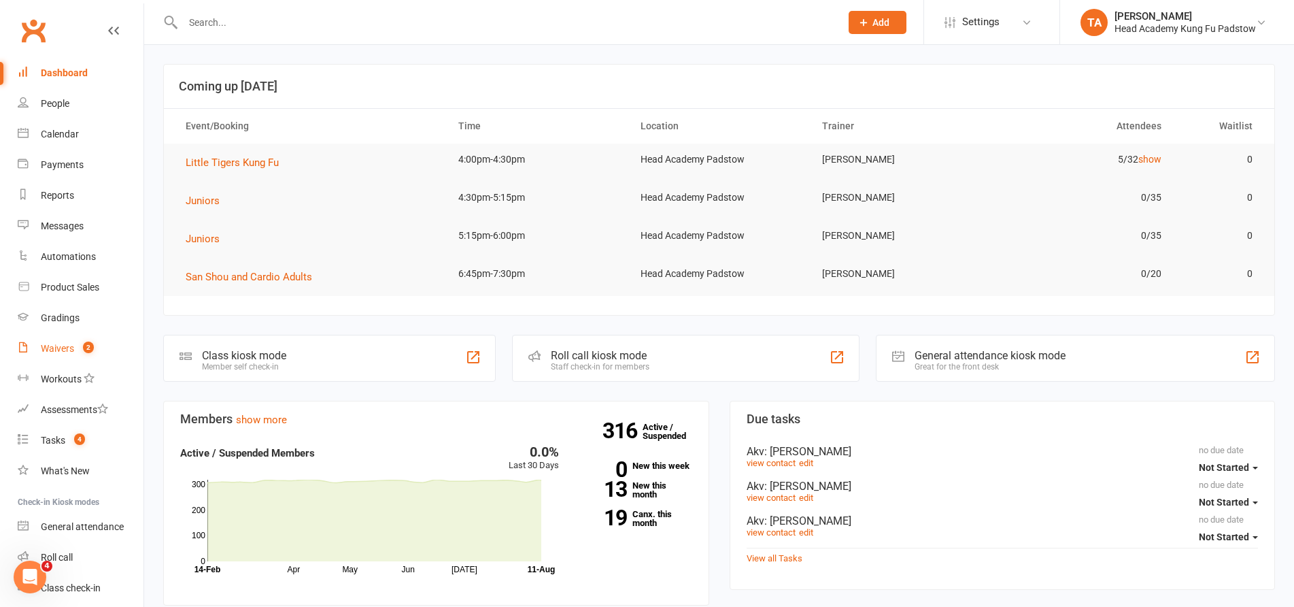
click at [82, 360] on link "Waivers 2" at bounding box center [81, 348] width 126 height 31
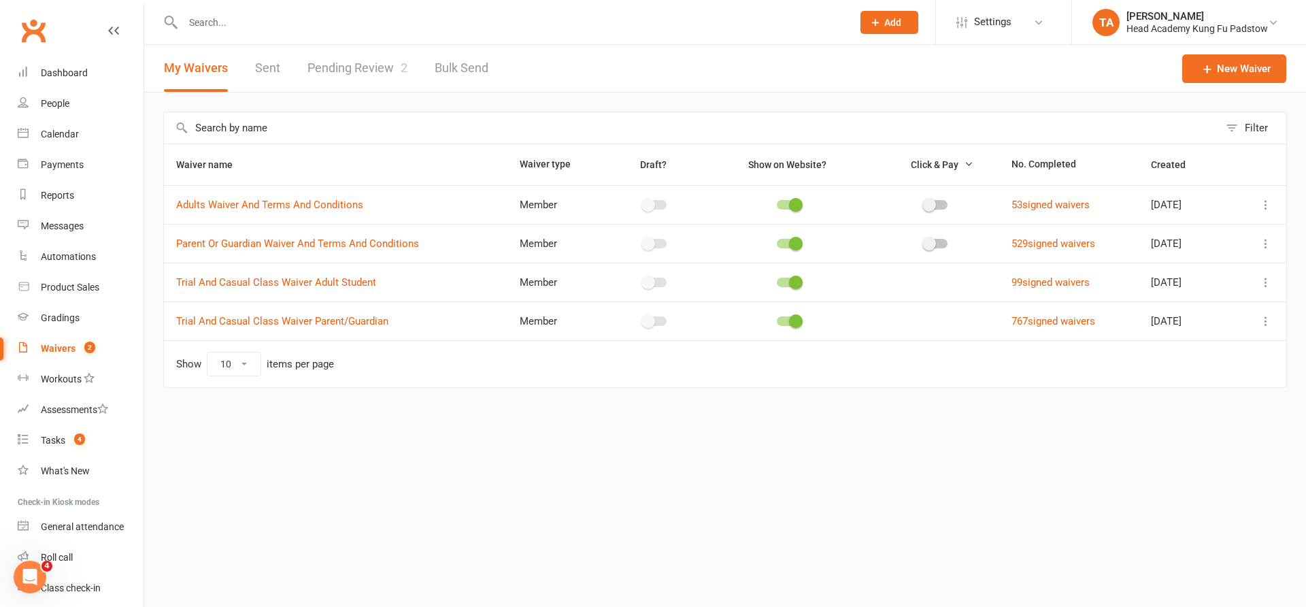
click at [350, 74] on link "Pending Review 2" at bounding box center [357, 68] width 100 height 47
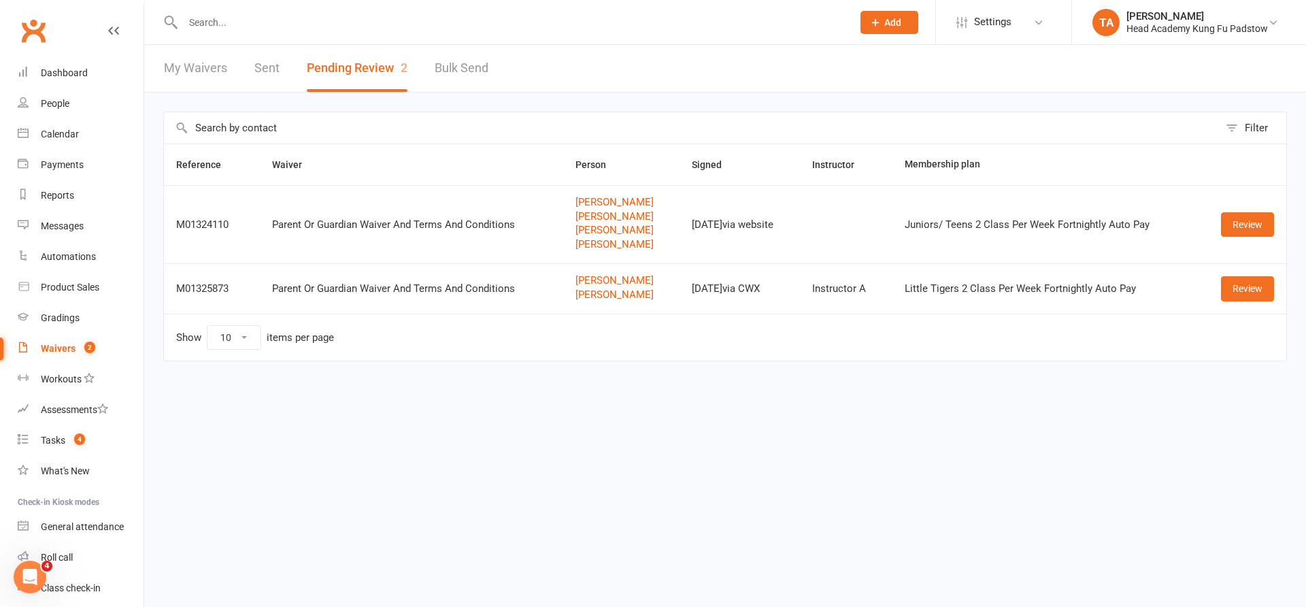
click at [405, 27] on input "text" at bounding box center [511, 22] width 664 height 19
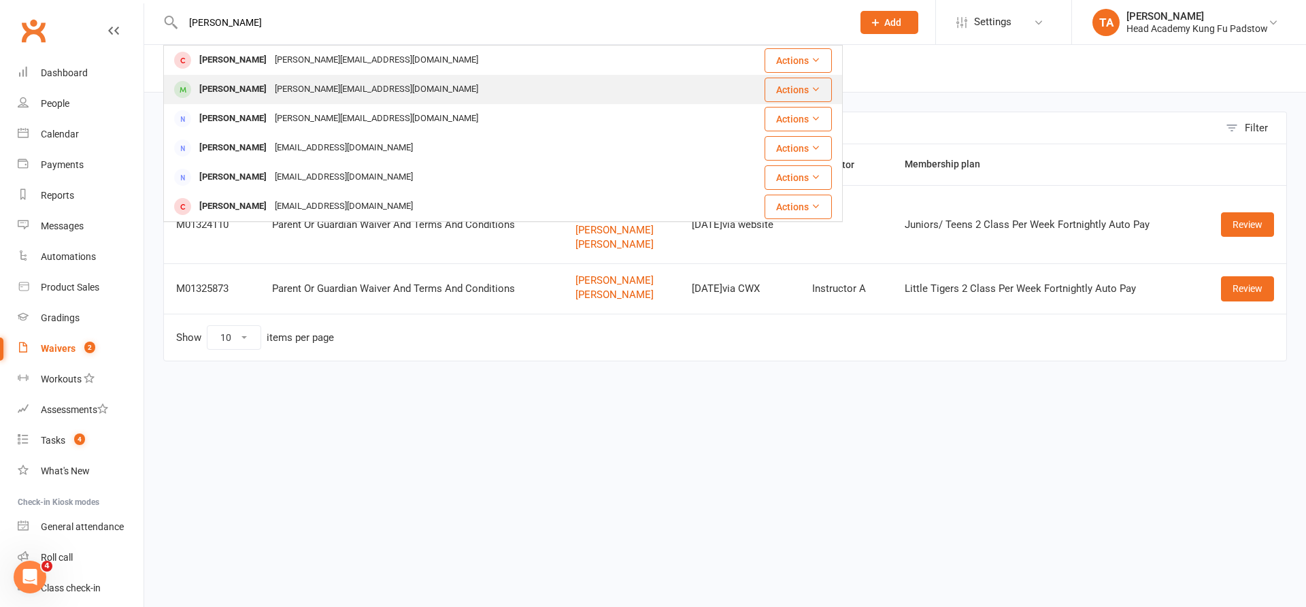
type input "[PERSON_NAME]"
click at [359, 80] on div "[PERSON_NAME][EMAIL_ADDRESS][DOMAIN_NAME]" at bounding box center [377, 90] width 212 height 20
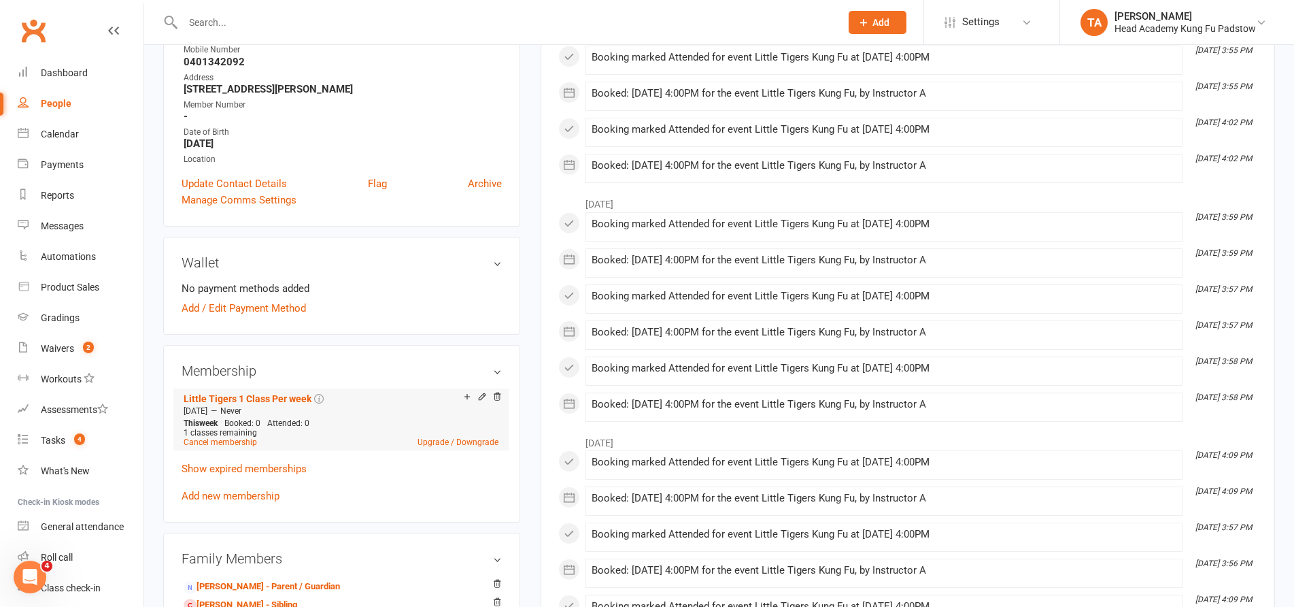
scroll to position [272, 0]
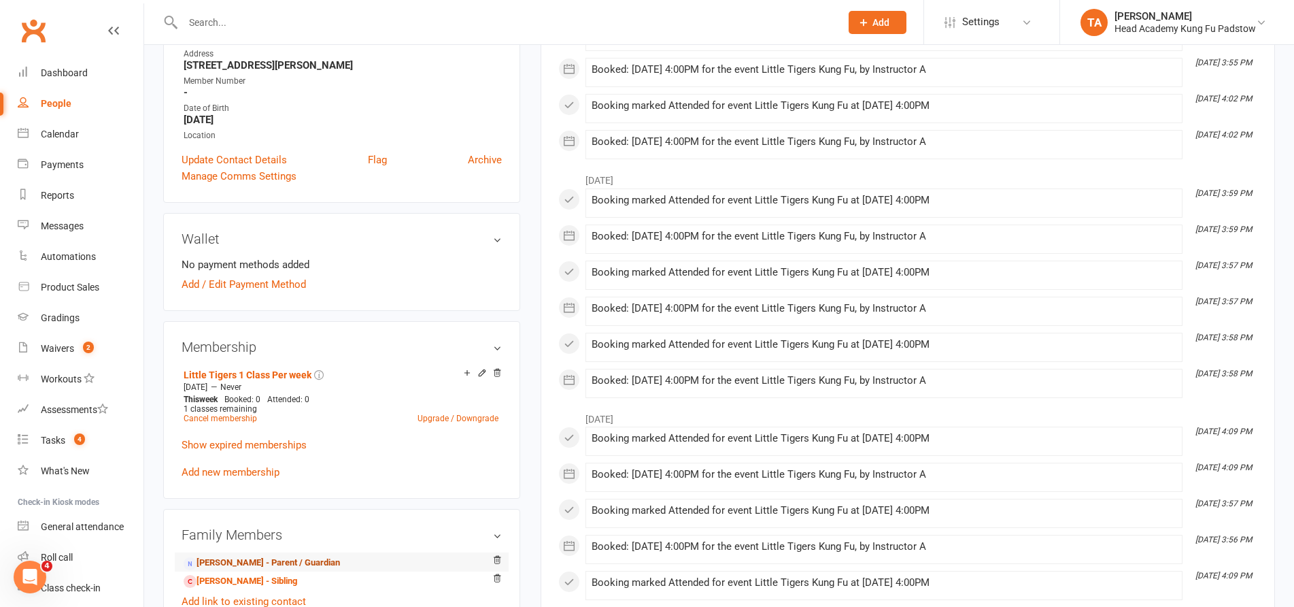
click at [297, 562] on link "[PERSON_NAME] - Parent / Guardian" at bounding box center [262, 563] width 156 height 14
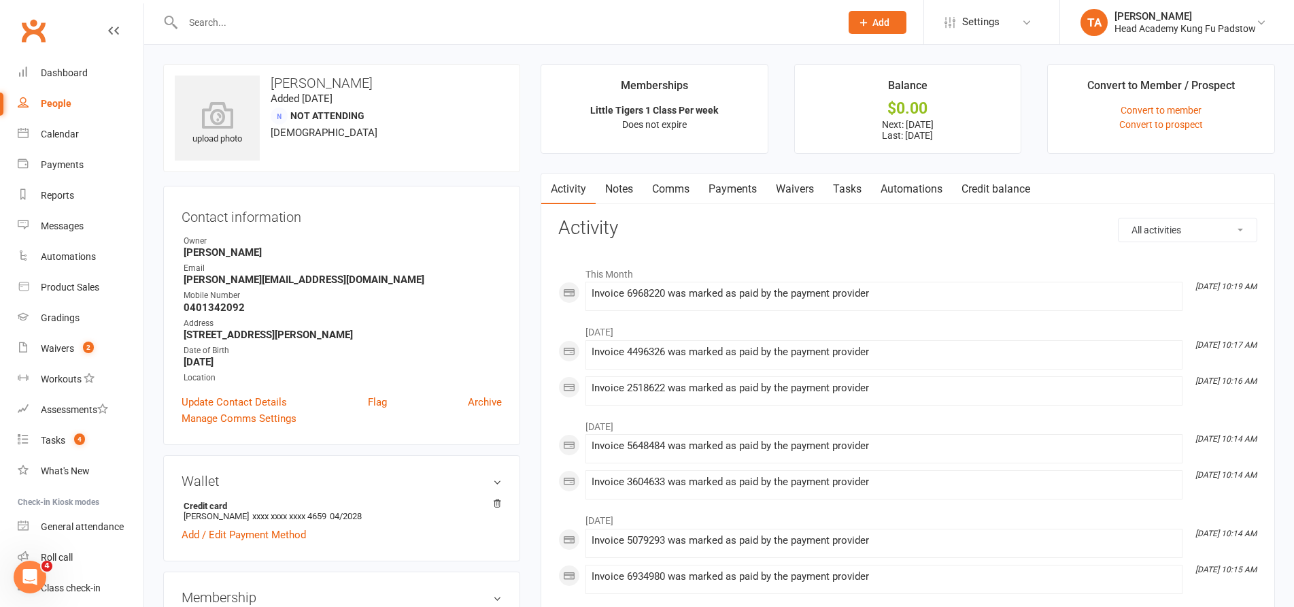
click at [742, 194] on link "Payments" at bounding box center [732, 188] width 67 height 31
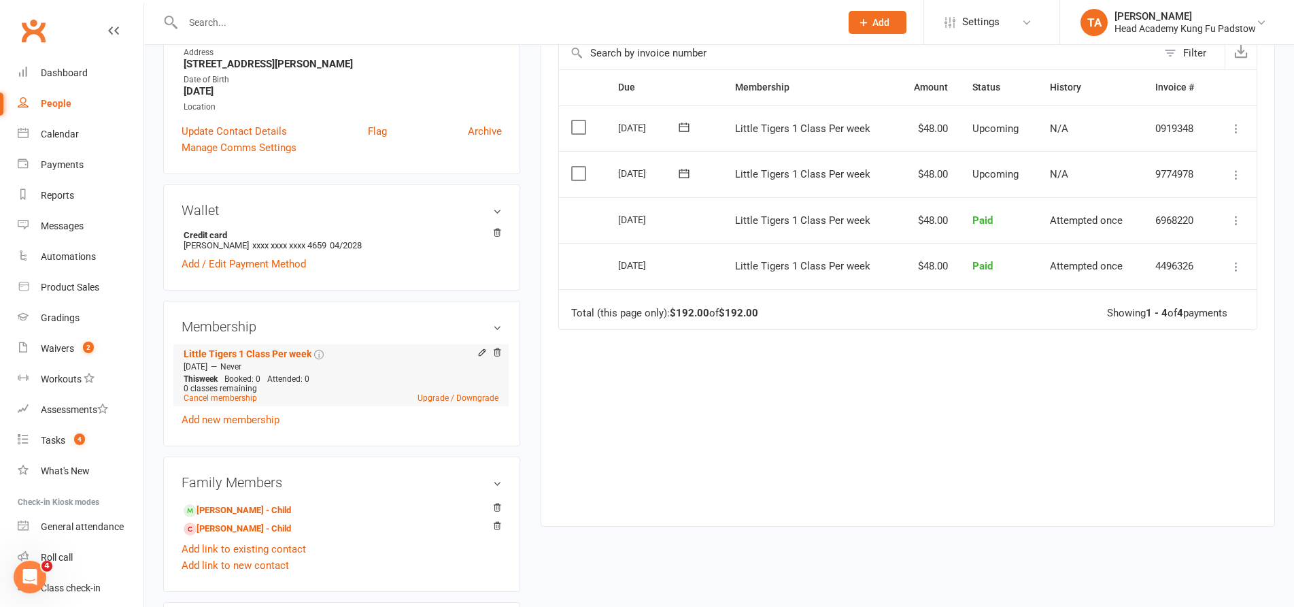
scroll to position [272, 0]
click at [238, 397] on link "Cancel membership" at bounding box center [220, 397] width 73 height 10
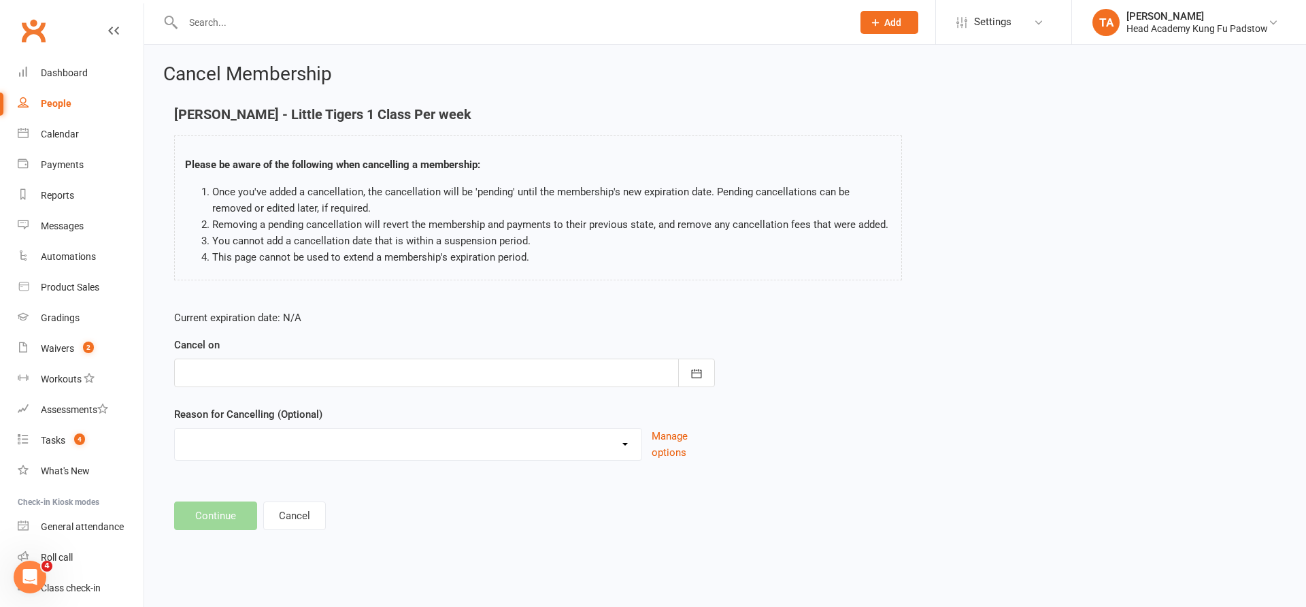
click at [292, 372] on div at bounding box center [444, 372] width 541 height 29
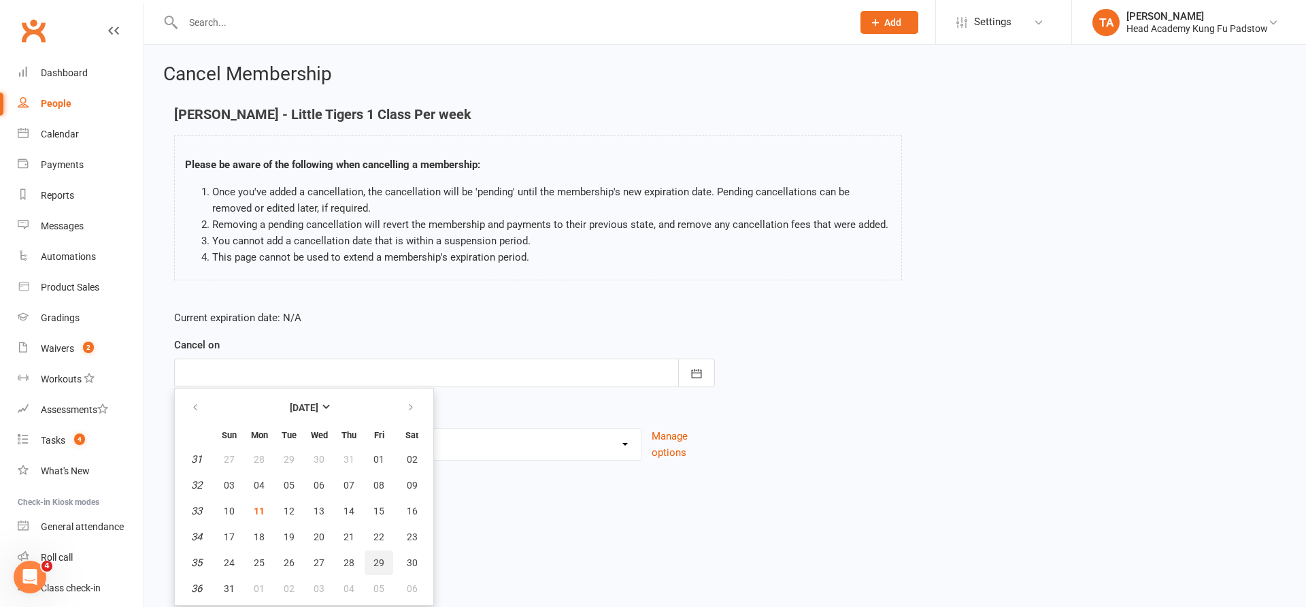
click at [387, 564] on button "29" at bounding box center [379, 562] width 29 height 24
type input "[DATE]"
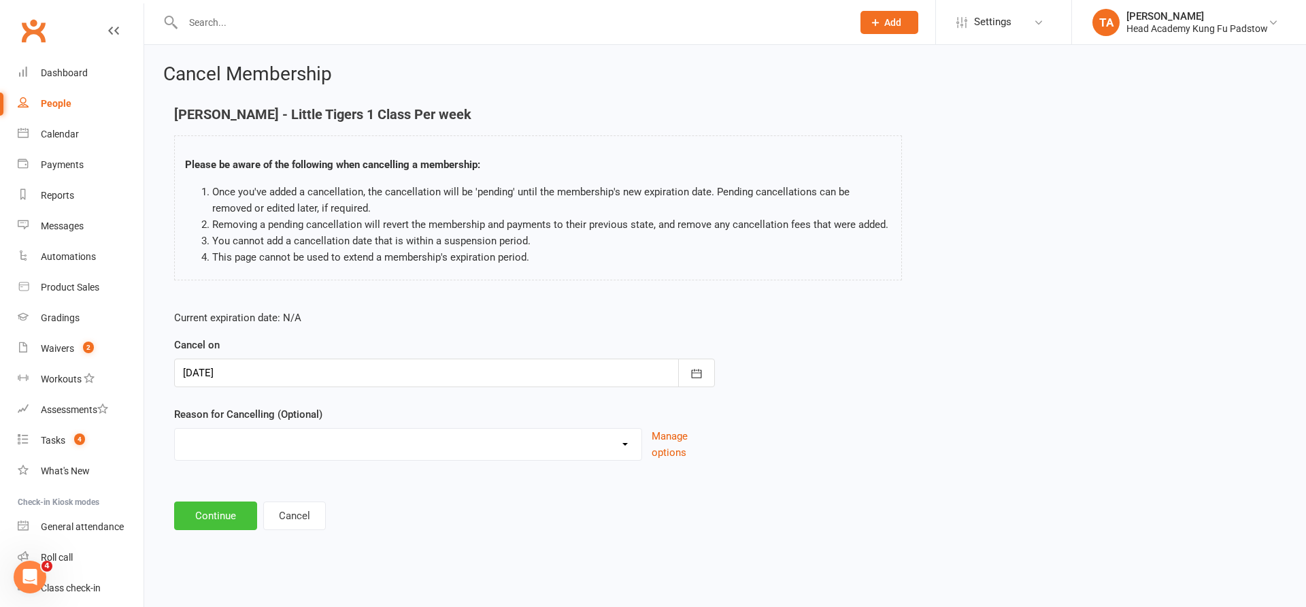
click at [237, 516] on button "Continue" at bounding box center [215, 515] width 83 height 29
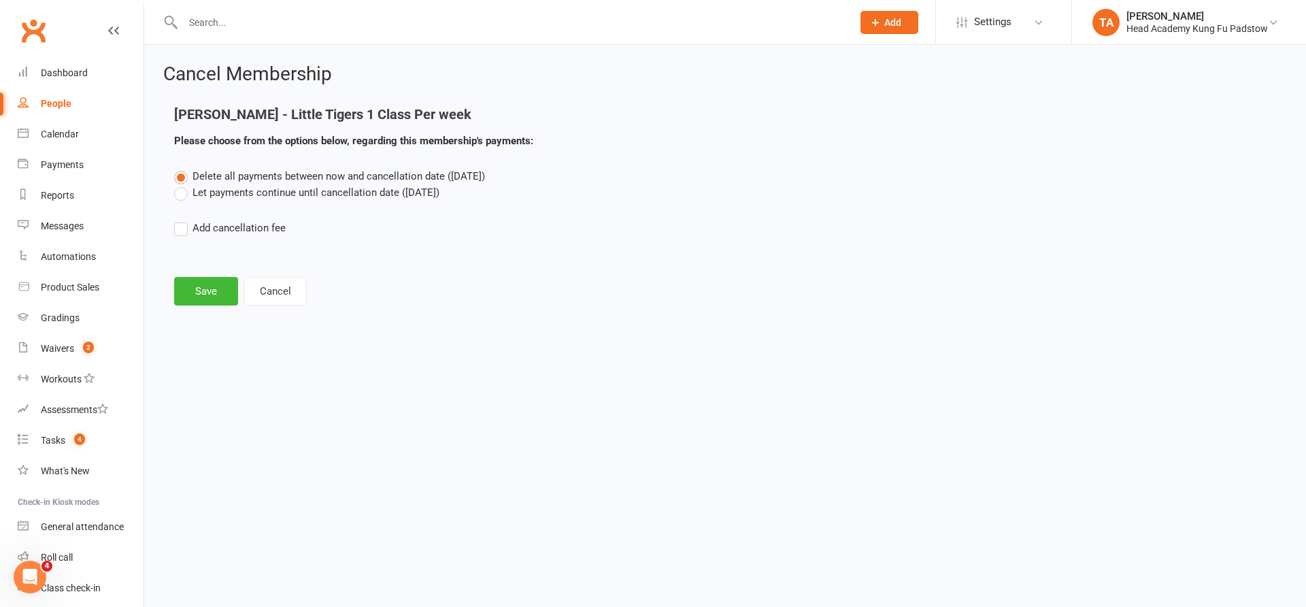
click at [246, 186] on label "Let payments continue until cancellation date ([DATE])" at bounding box center [306, 192] width 265 height 16
click at [183, 184] on input "Let payments continue until cancellation date ([DATE])" at bounding box center [178, 184] width 9 height 0
click at [211, 284] on button "Save" at bounding box center [206, 291] width 64 height 29
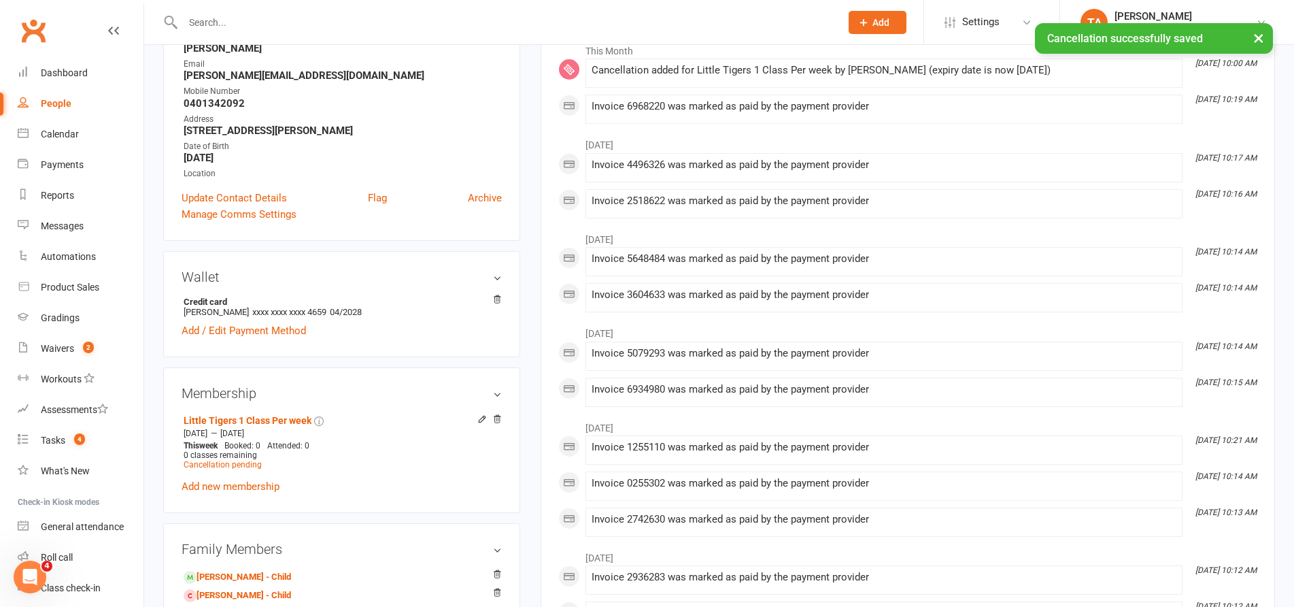
scroll to position [272, 0]
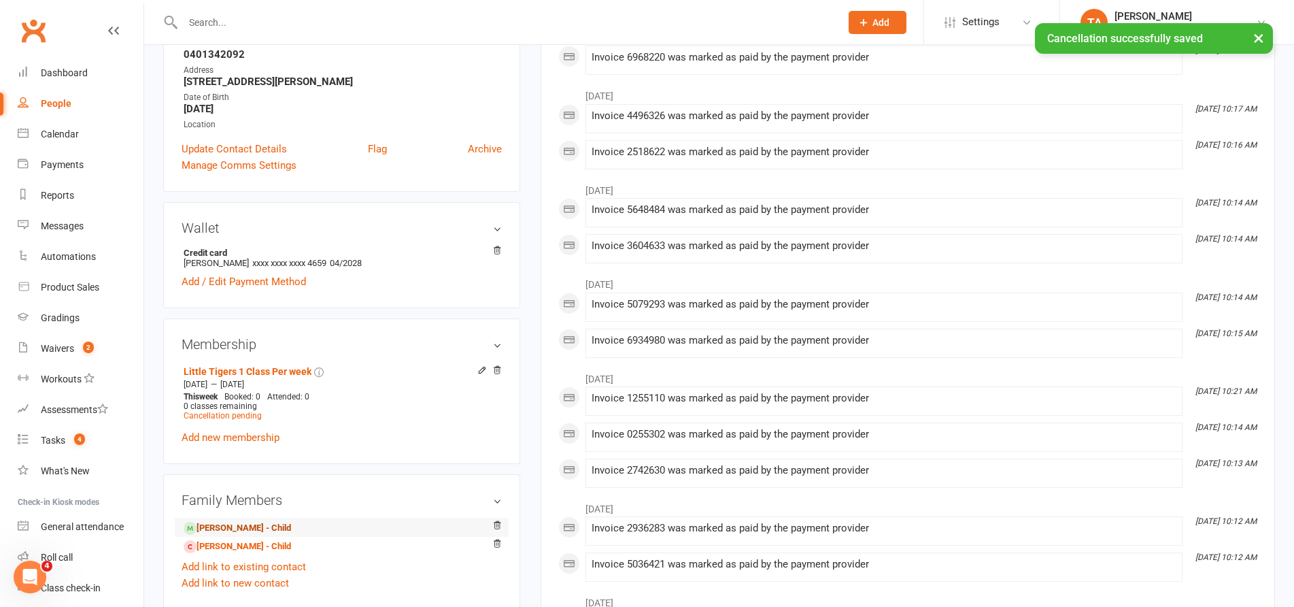
click at [248, 530] on link "[PERSON_NAME] - Child" at bounding box center [237, 528] width 107 height 14
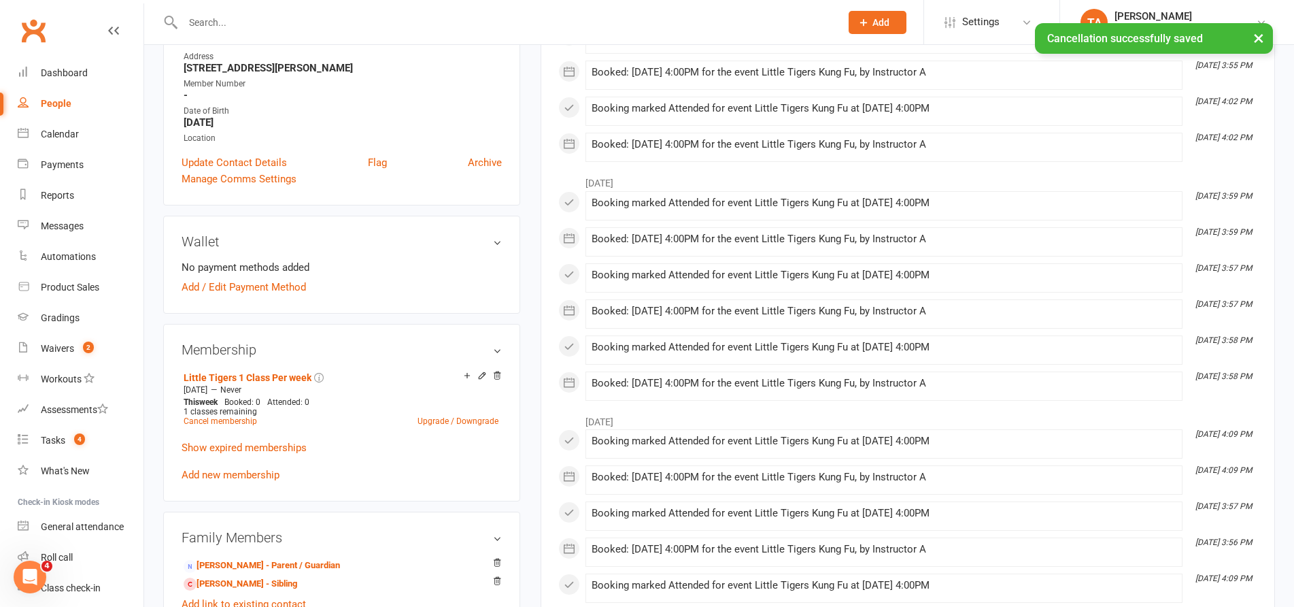
scroll to position [408, 0]
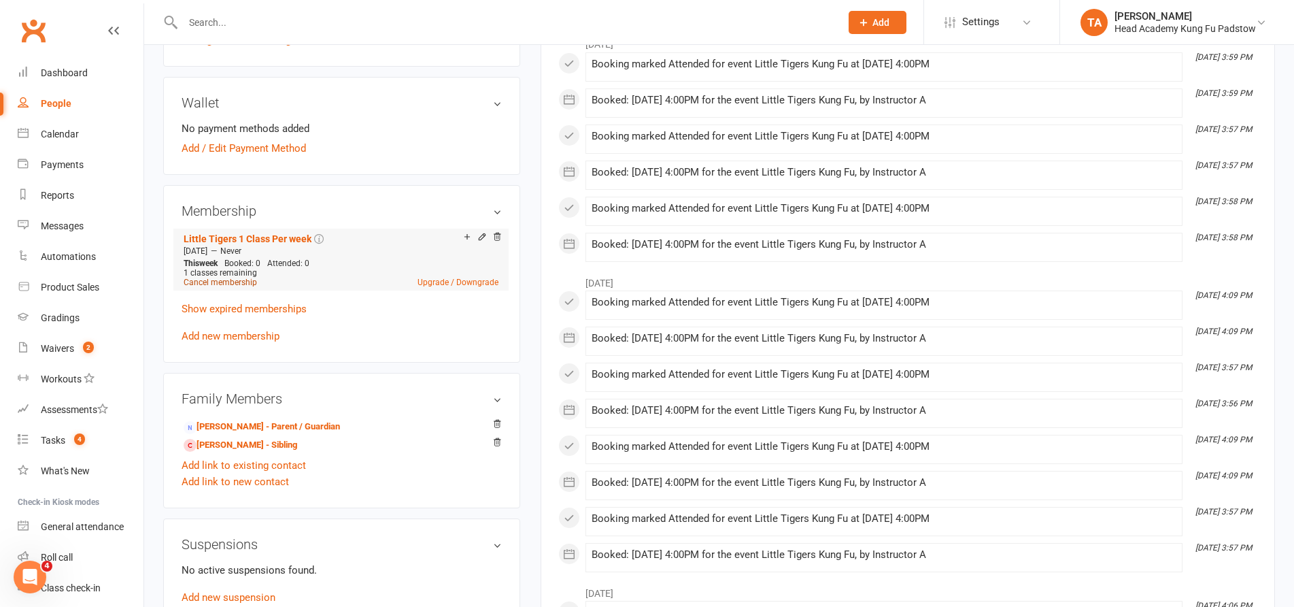
click at [241, 282] on link "Cancel membership" at bounding box center [220, 282] width 73 height 10
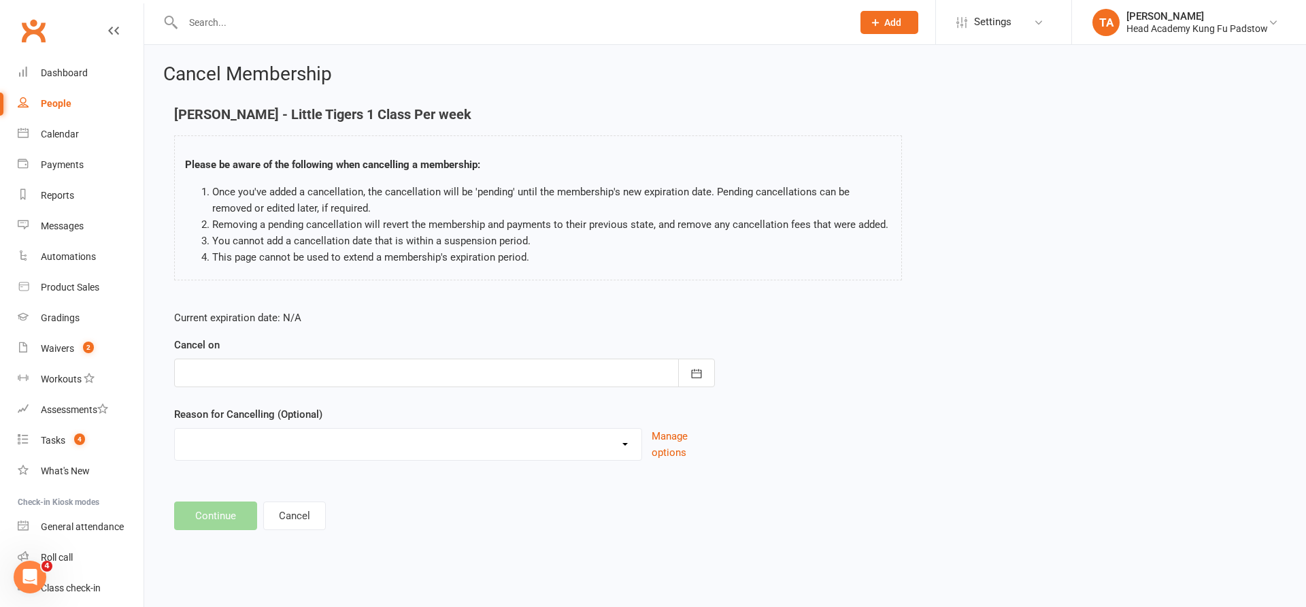
click at [286, 383] on div at bounding box center [444, 372] width 541 height 29
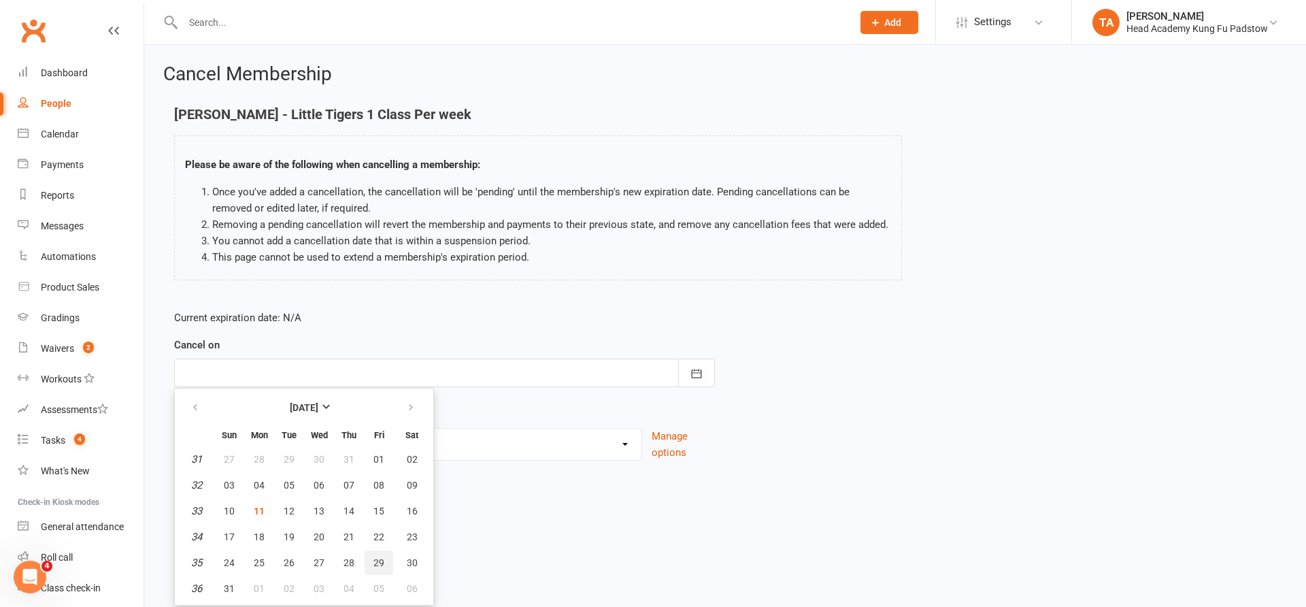
click at [379, 558] on span "29" at bounding box center [378, 562] width 11 height 11
type input "[DATE]"
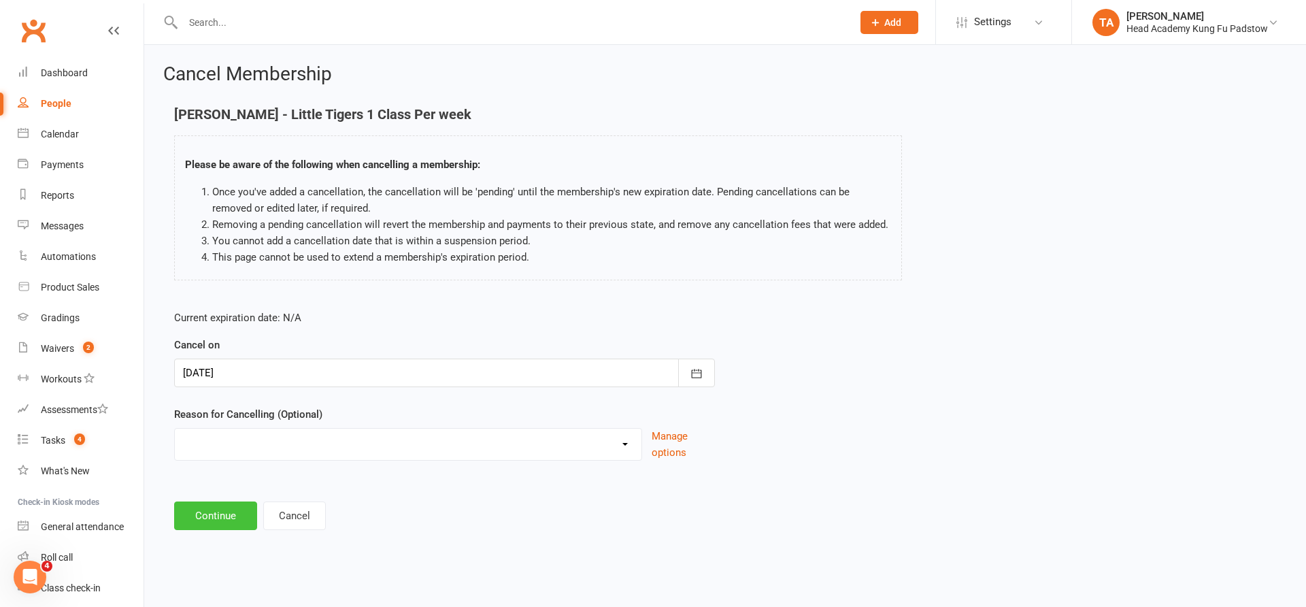
click at [228, 514] on button "Continue" at bounding box center [215, 515] width 83 height 29
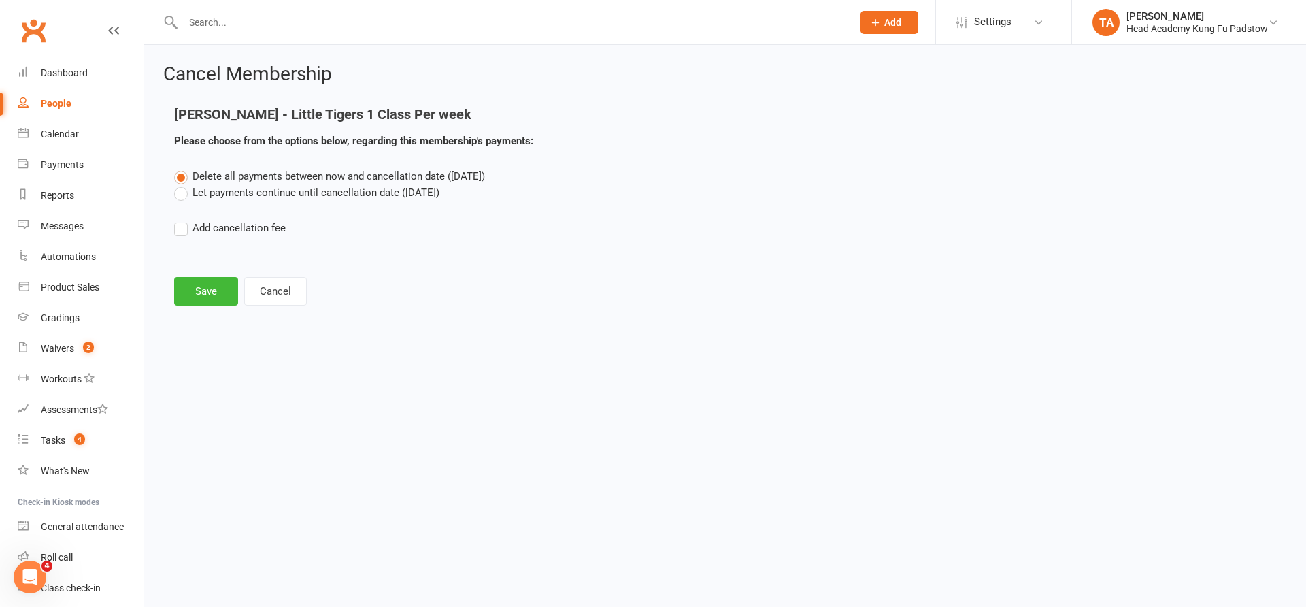
click at [226, 181] on span "Delete all payments between now and cancellation date ([DATE])" at bounding box center [338, 176] width 292 height 12
click at [183, 168] on input "Delete all payments between now and cancellation date ([DATE])" at bounding box center [178, 168] width 9 height 0
click at [227, 188] on label "Let payments continue until cancellation date ([DATE])" at bounding box center [306, 192] width 265 height 16
click at [183, 184] on input "Let payments continue until cancellation date ([DATE])" at bounding box center [178, 184] width 9 height 0
click at [212, 290] on button "Save" at bounding box center [206, 291] width 64 height 29
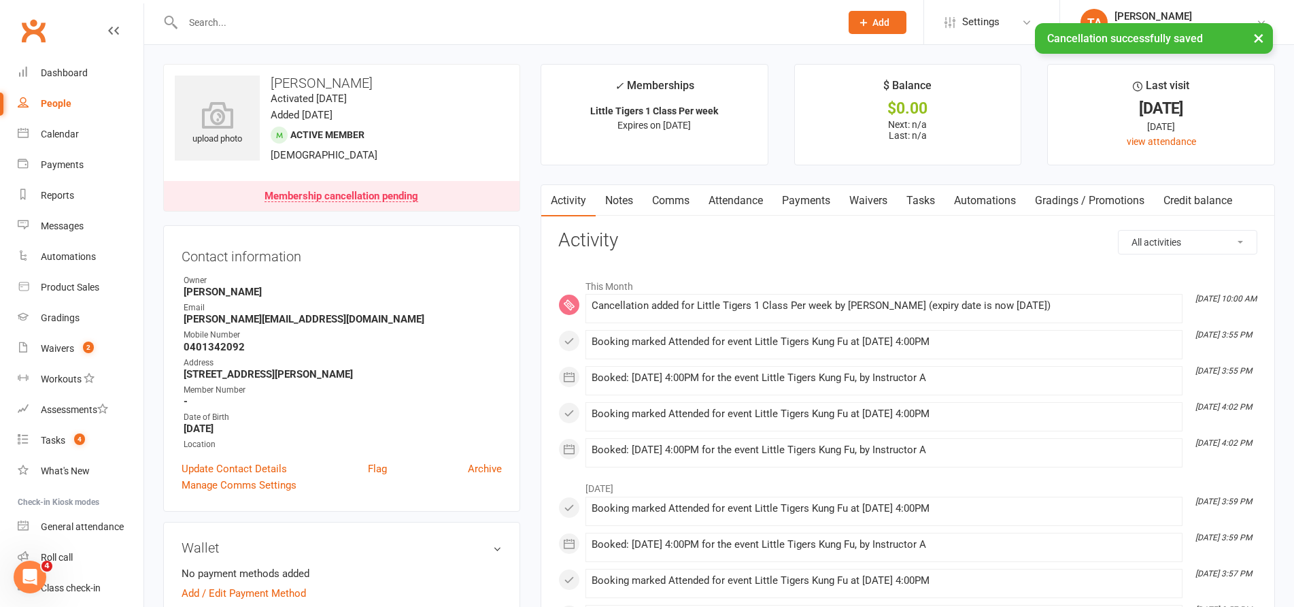
click at [431, 333] on div "Mobile Number" at bounding box center [343, 334] width 318 height 13
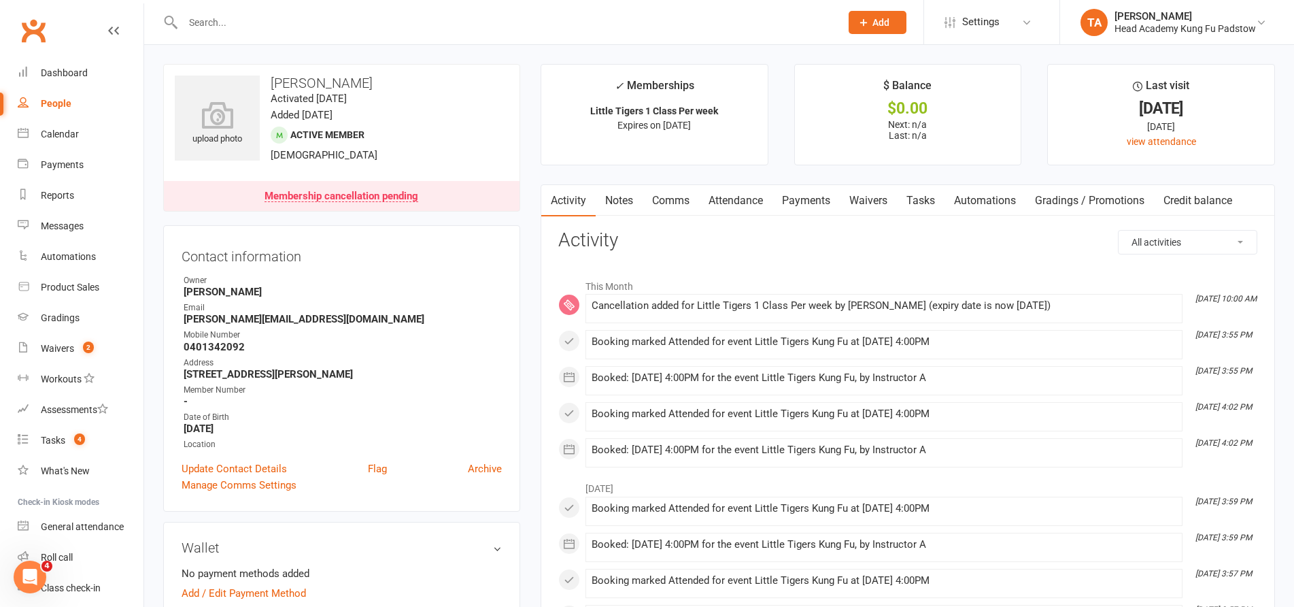
click at [283, 27] on input "text" at bounding box center [505, 22] width 652 height 19
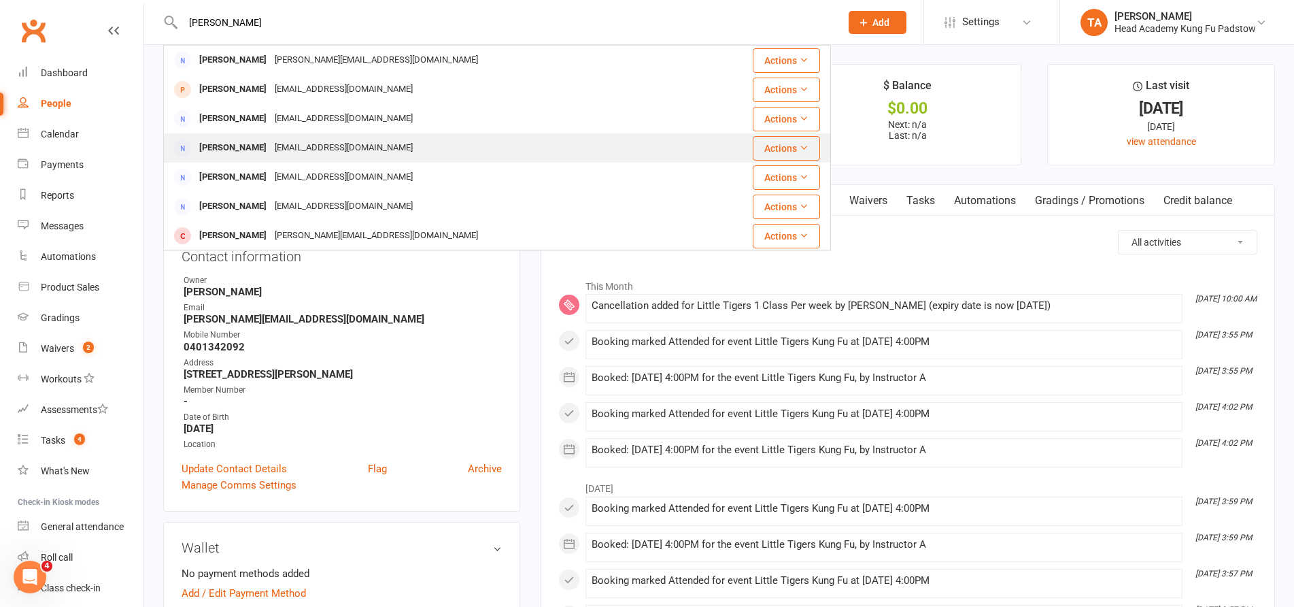
type input "[PERSON_NAME]"
click at [274, 146] on div "[EMAIL_ADDRESS][DOMAIN_NAME]" at bounding box center [344, 148] width 146 height 20
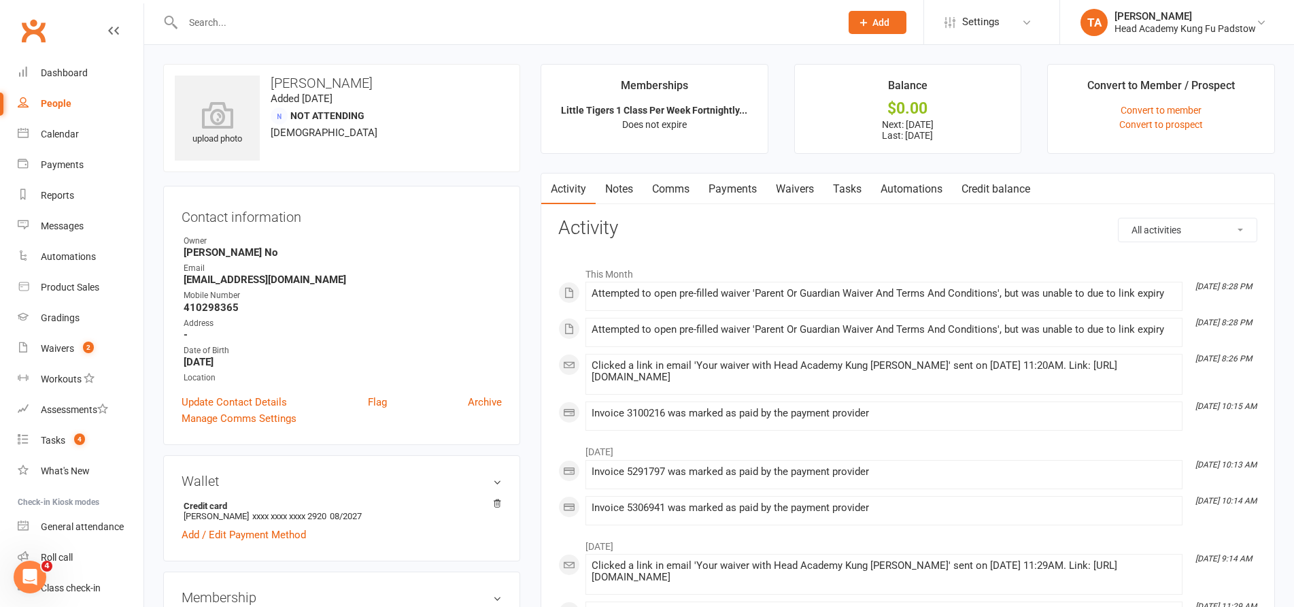
click at [807, 194] on link "Waivers" at bounding box center [794, 188] width 57 height 31
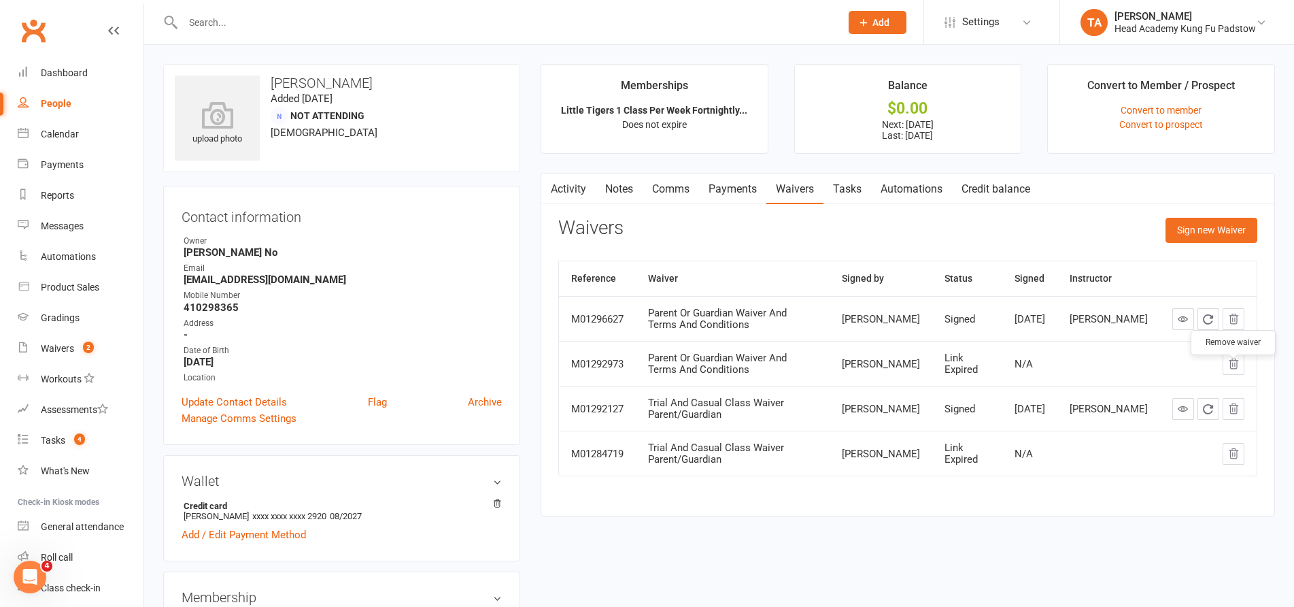
click at [1238, 370] on icon "button" at bounding box center [1234, 364] width 12 height 12
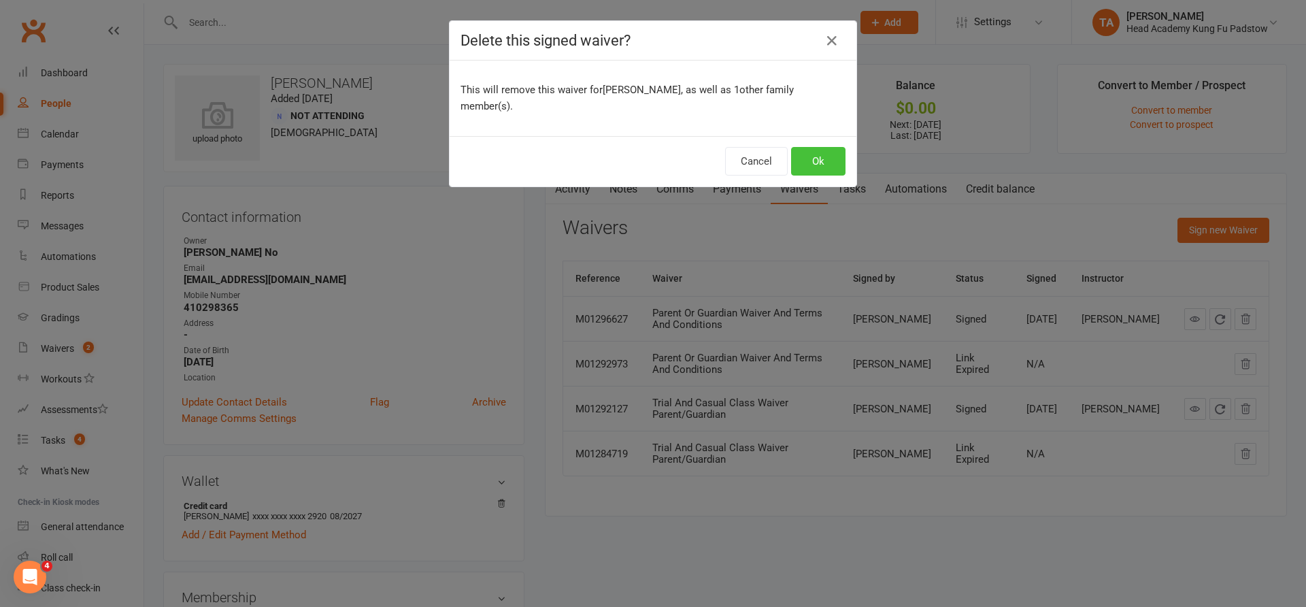
click at [795, 148] on button "Ok" at bounding box center [818, 161] width 54 height 29
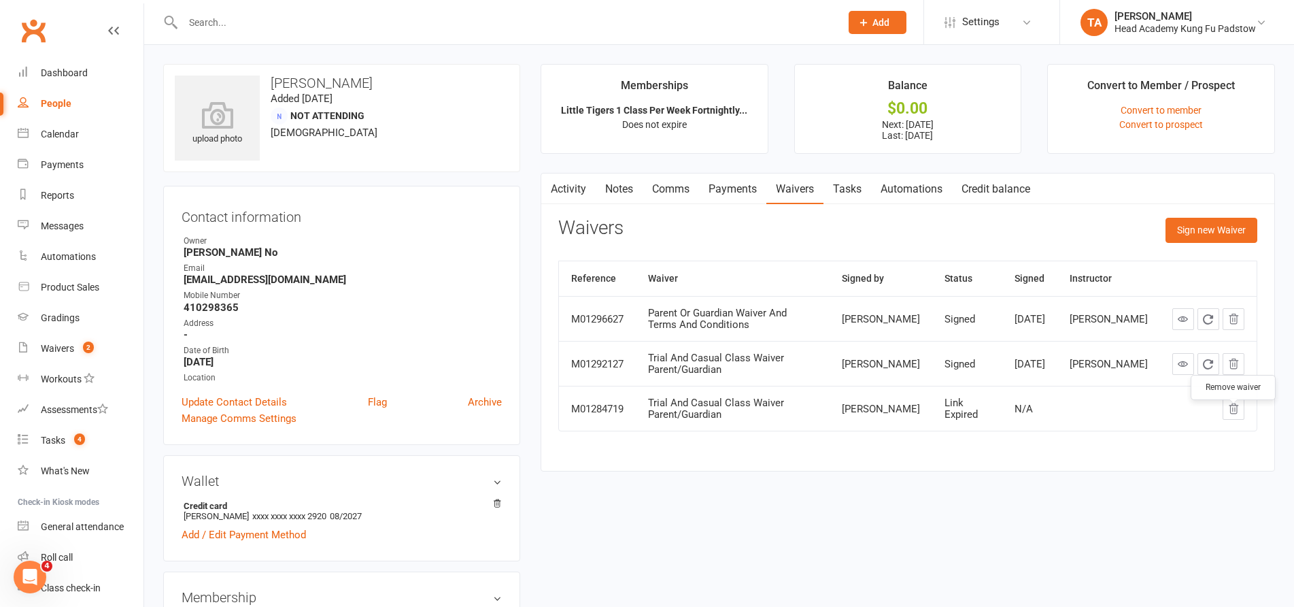
click at [1231, 413] on icon "button" at bounding box center [1234, 408] width 9 height 10
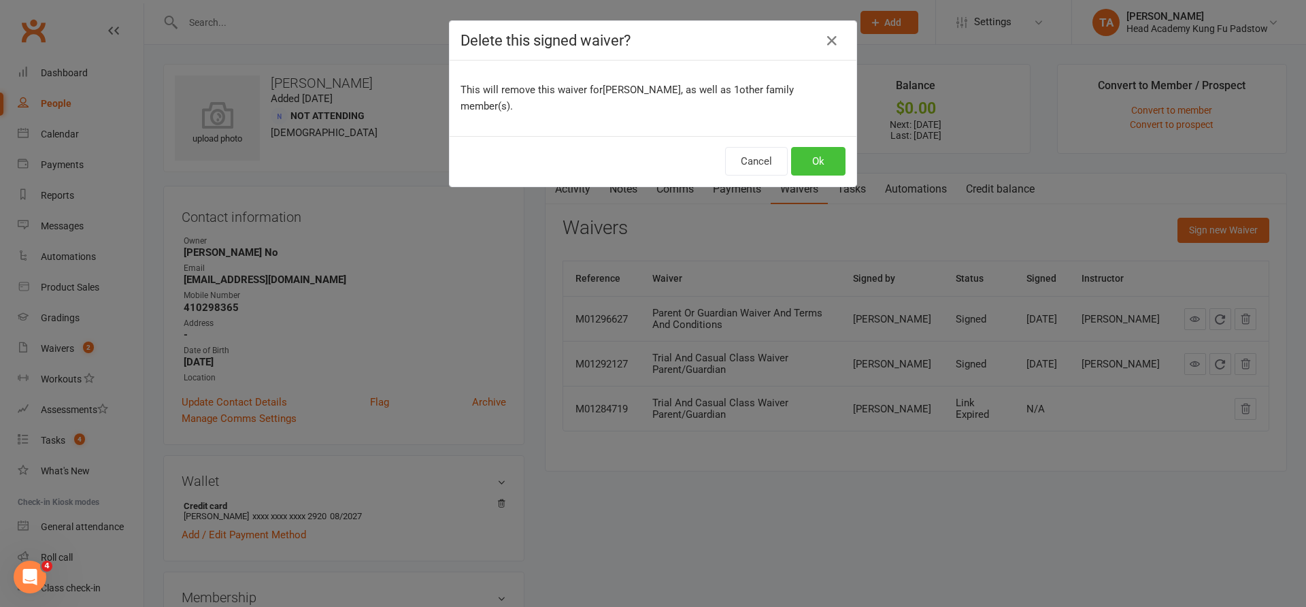
click at [809, 147] on button "Ok" at bounding box center [818, 161] width 54 height 29
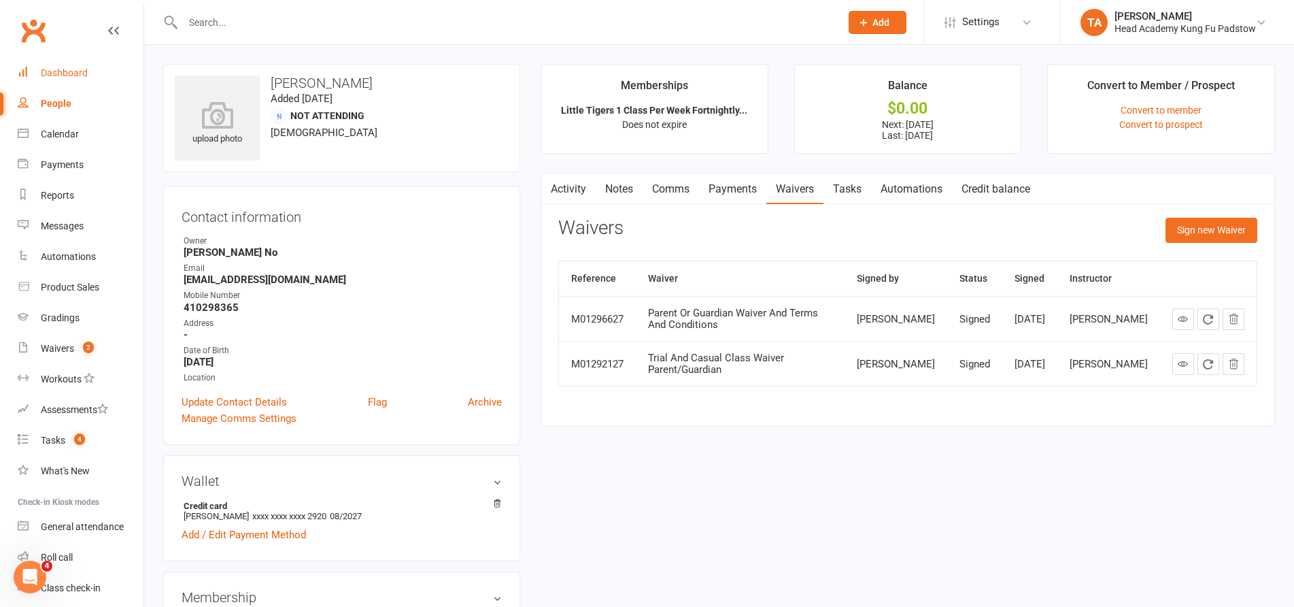
click at [69, 77] on div "Dashboard" at bounding box center [64, 72] width 47 height 11
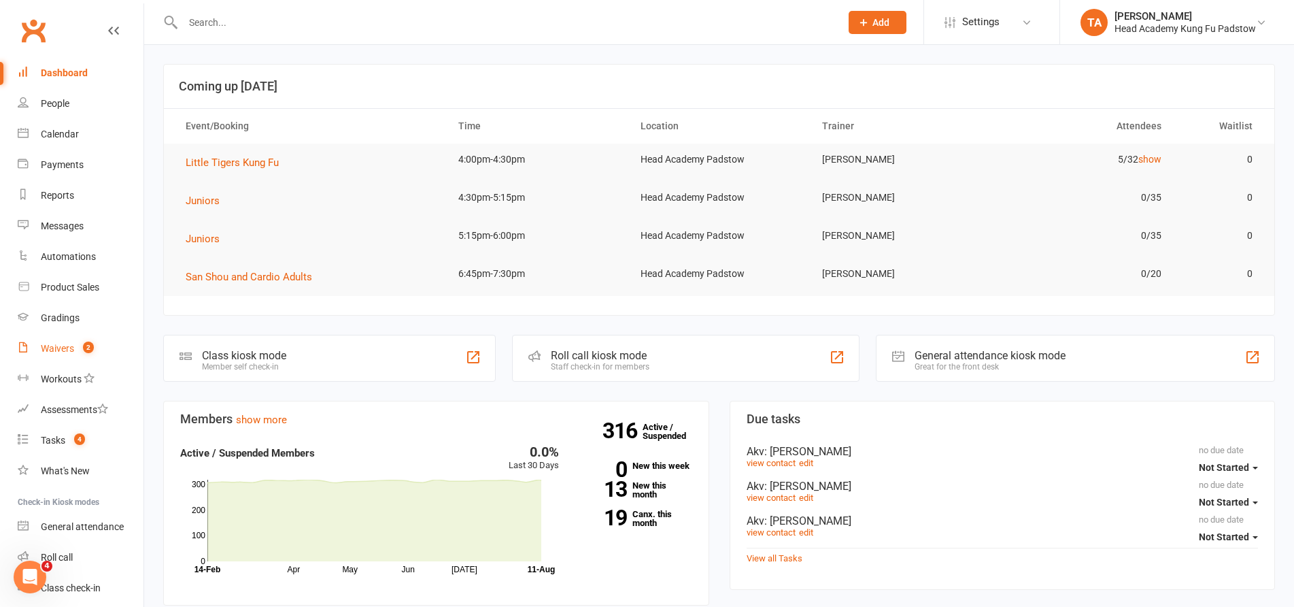
click at [80, 346] on count-badge "2" at bounding box center [85, 348] width 18 height 11
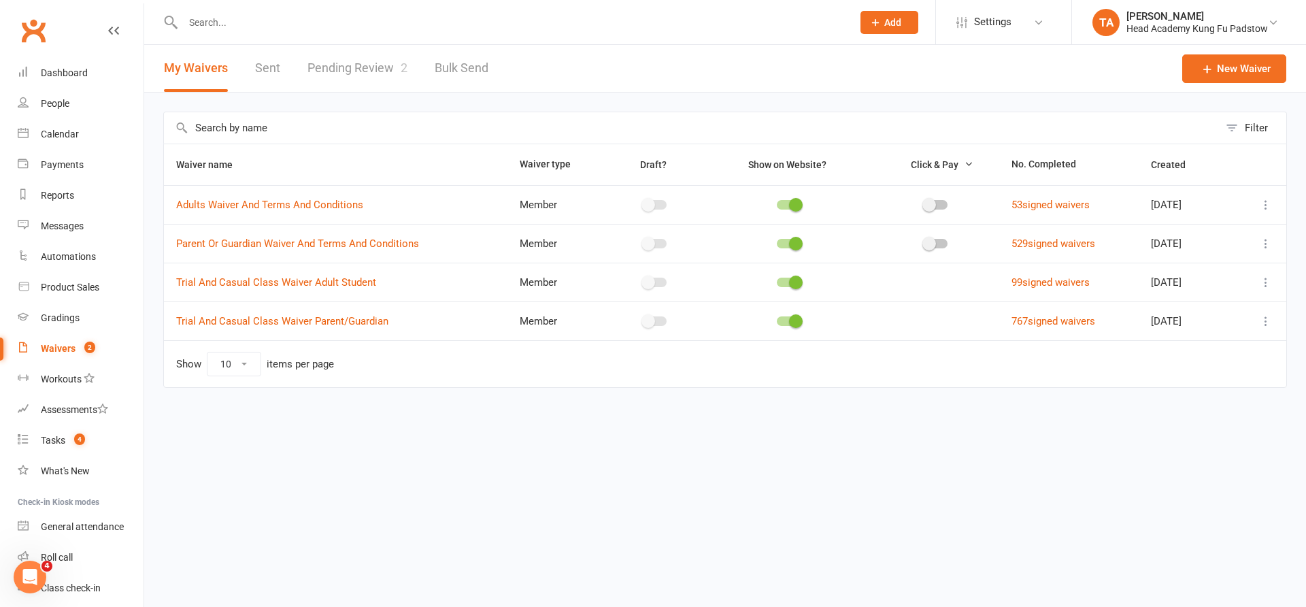
click at [86, 352] on span "2" at bounding box center [89, 347] width 11 height 12
click at [379, 71] on link "Pending Review 2" at bounding box center [357, 68] width 100 height 47
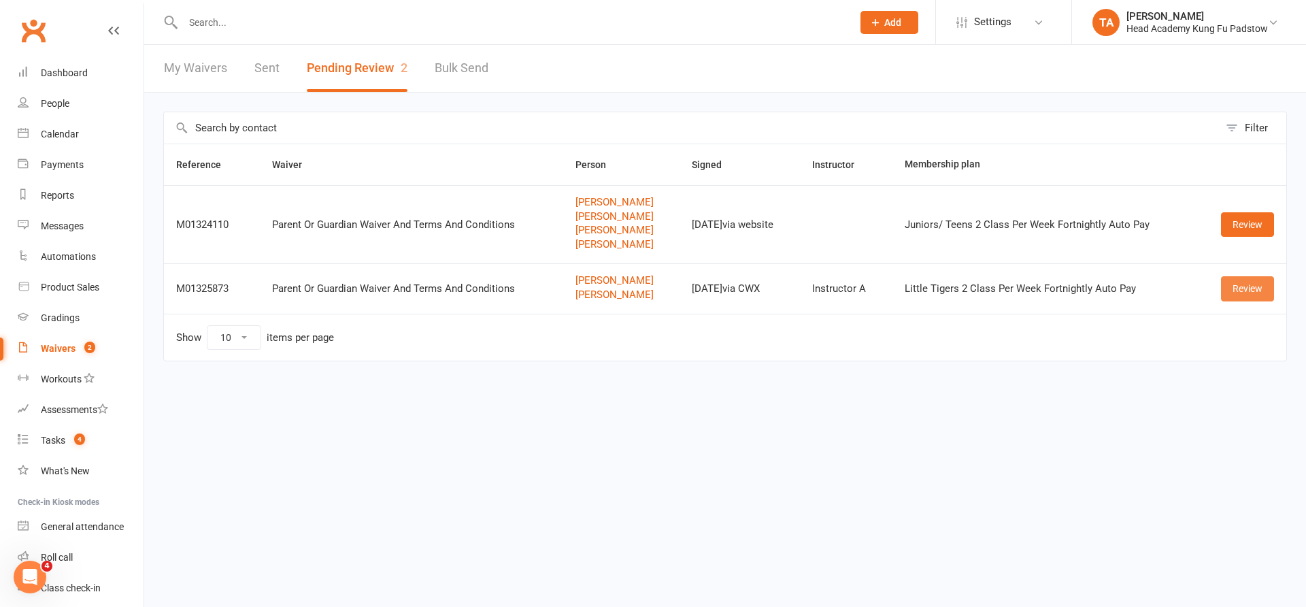
click at [1254, 297] on link "Review" at bounding box center [1247, 288] width 53 height 24
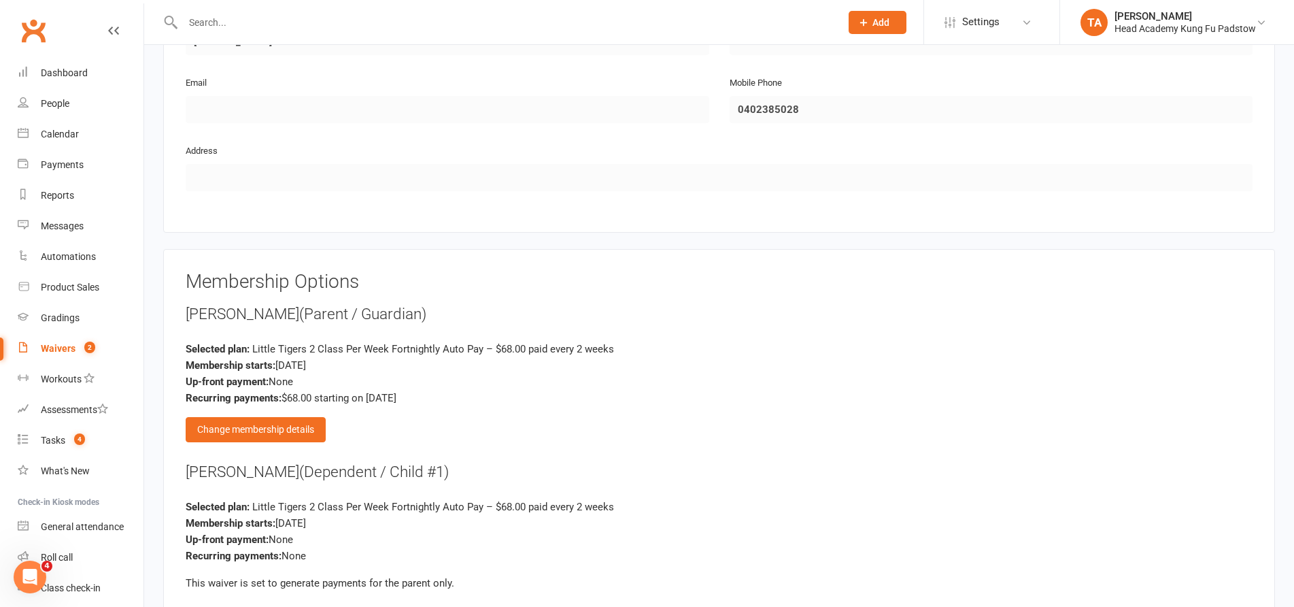
scroll to position [1292, 0]
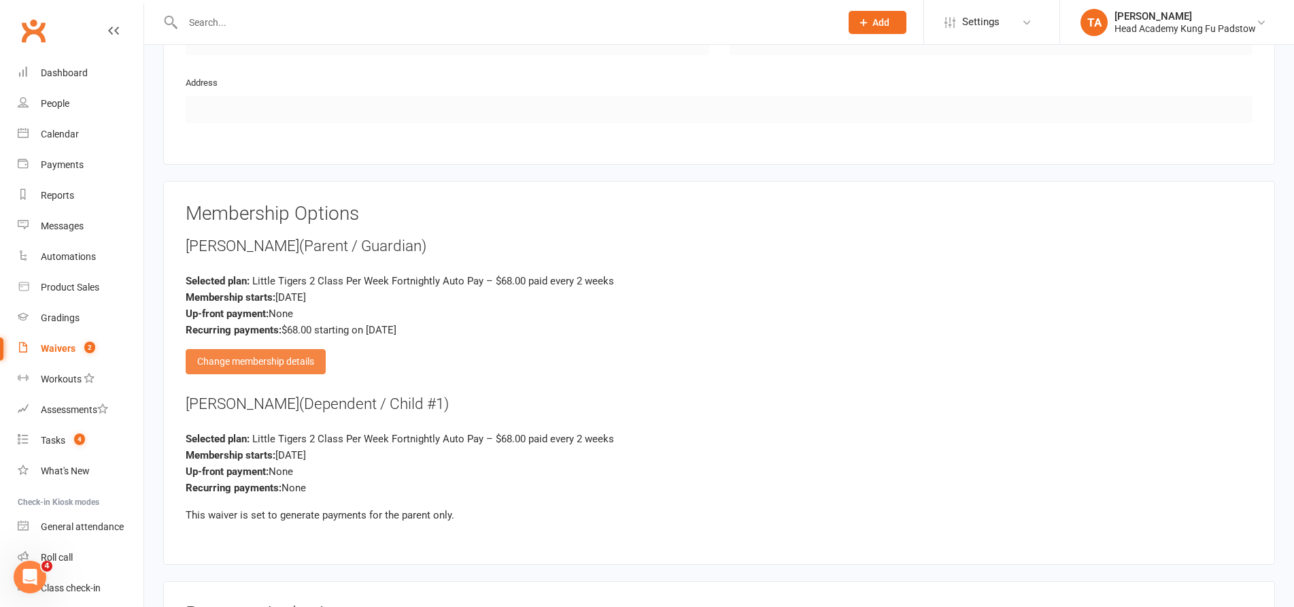
click at [292, 356] on div "Change membership details" at bounding box center [256, 361] width 140 height 24
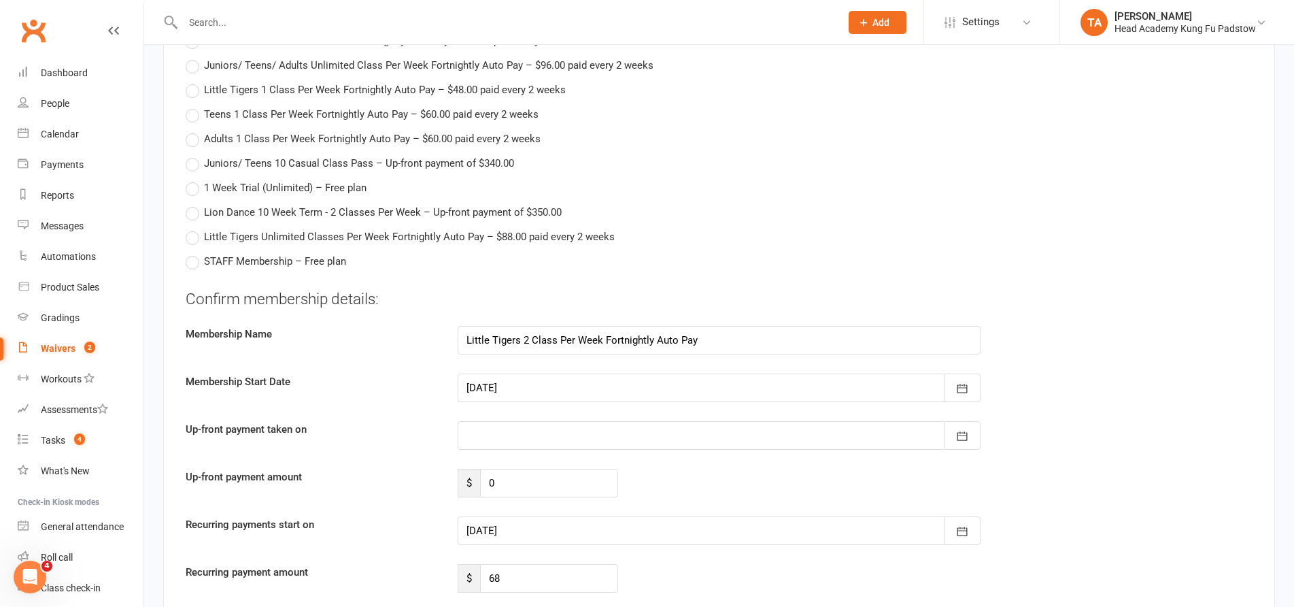
scroll to position [1632, 0]
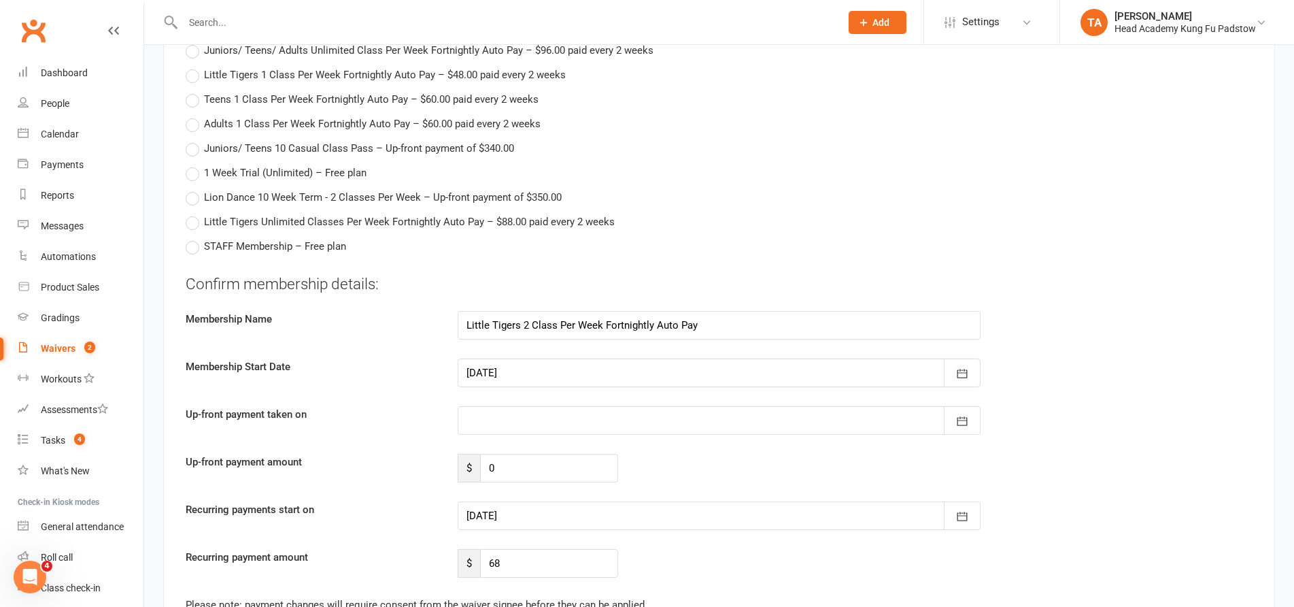
click at [537, 375] on div at bounding box center [720, 372] width 524 height 29
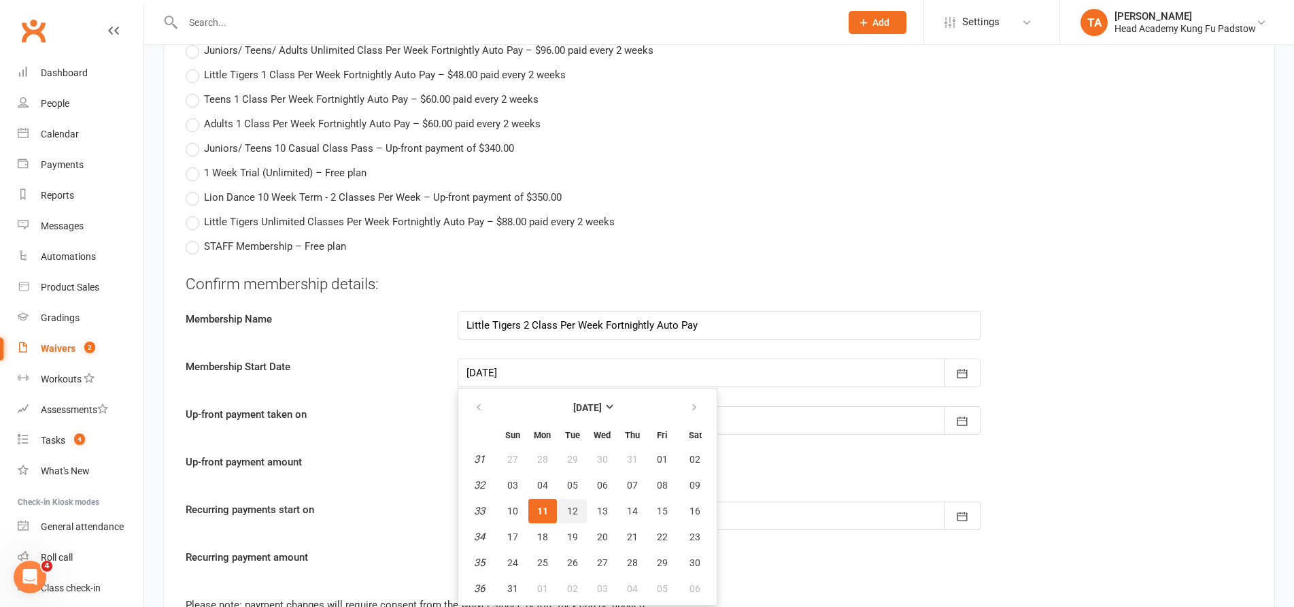
click at [575, 507] on span "12" at bounding box center [572, 510] width 11 height 11
type input "[DATE]"
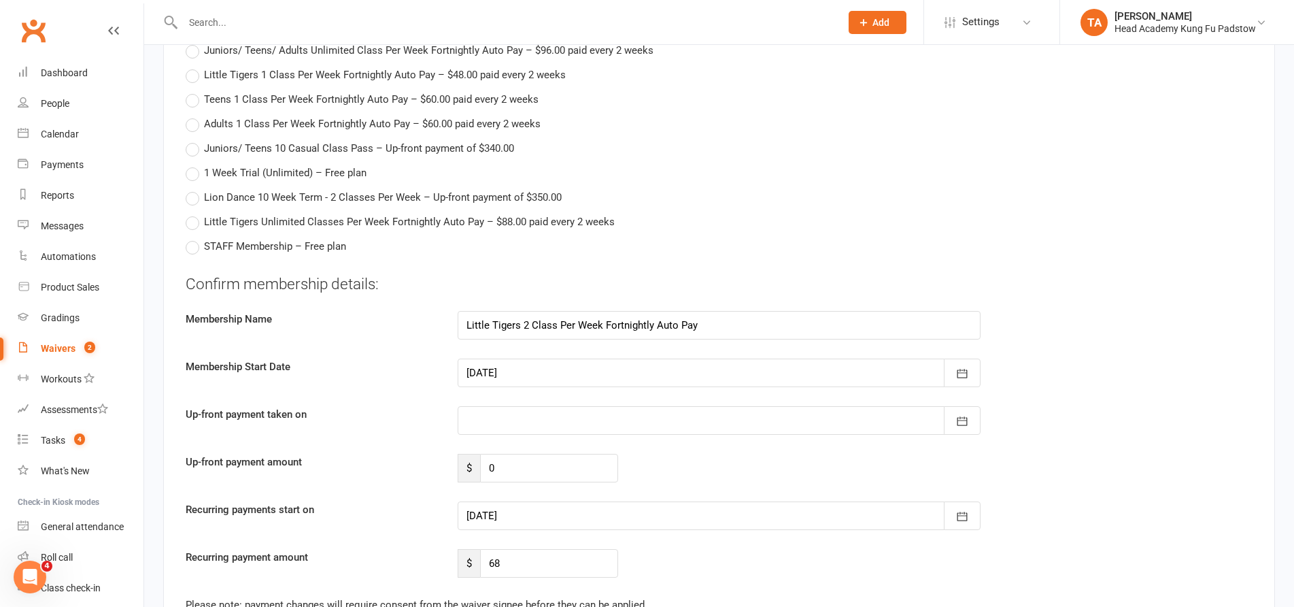
type input "[DATE]"
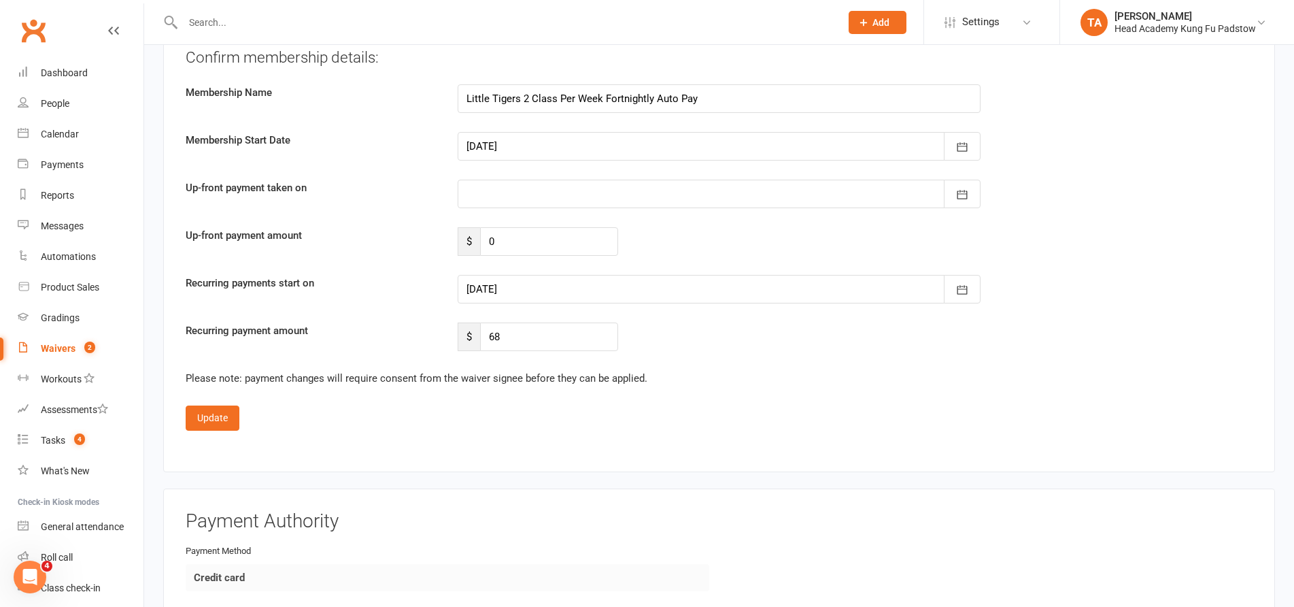
scroll to position [1972, 0]
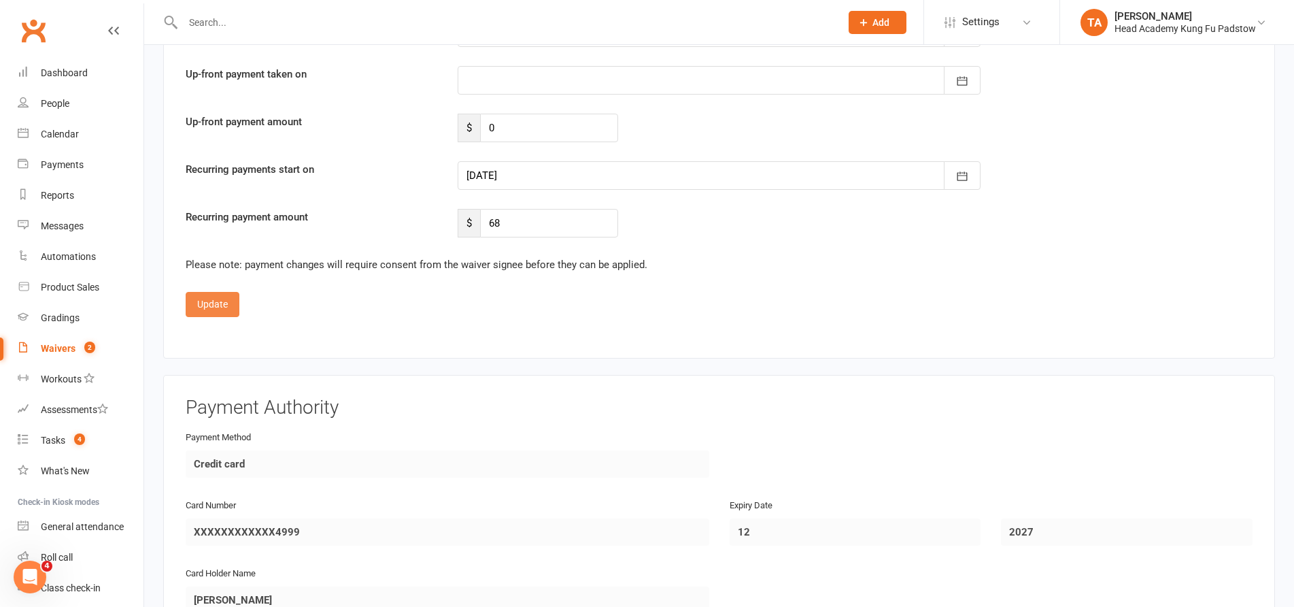
click at [222, 311] on button "Update" at bounding box center [213, 304] width 54 height 24
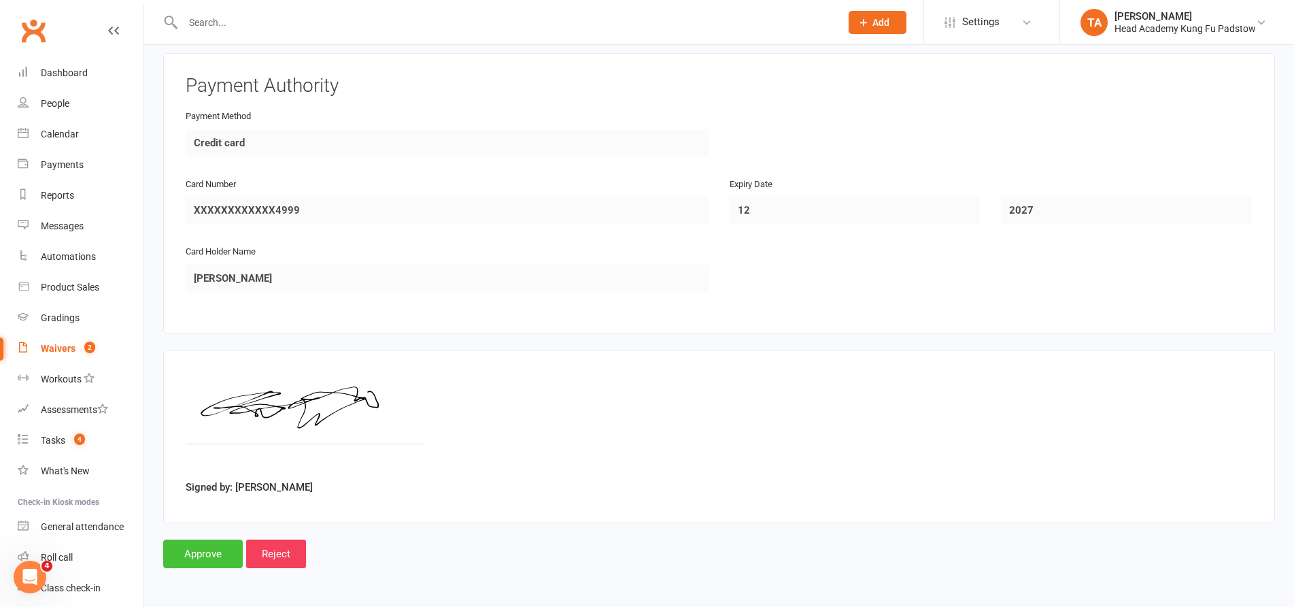
click at [207, 560] on input "Approve" at bounding box center [203, 553] width 80 height 29
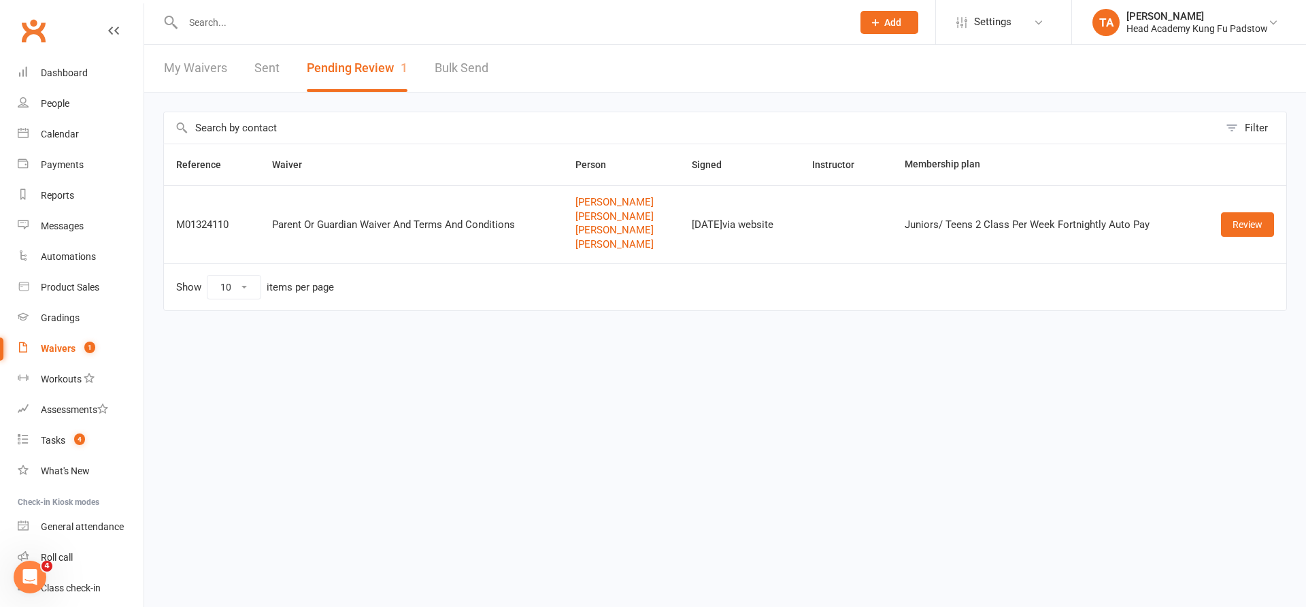
drag, startPoint x: 454, startPoint y: 34, endPoint x: 443, endPoint y: 34, distance: 11.6
click at [451, 34] on div at bounding box center [502, 22] width 679 height 44
click at [437, 22] on input "text" at bounding box center [511, 22] width 664 height 19
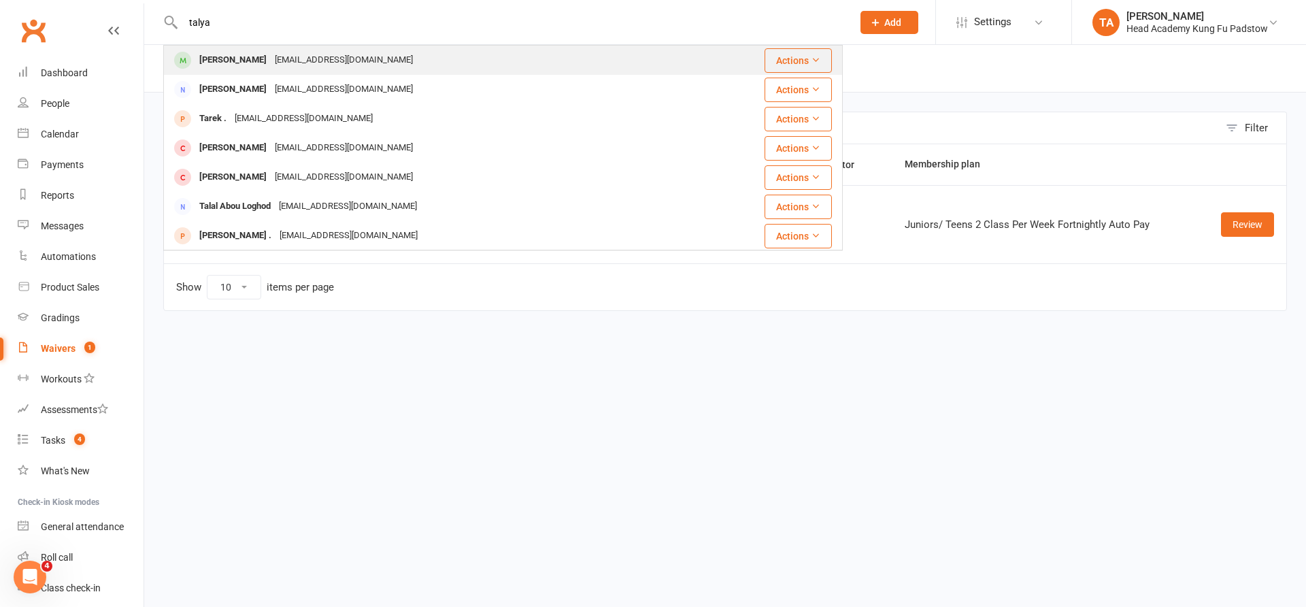
type input "talya"
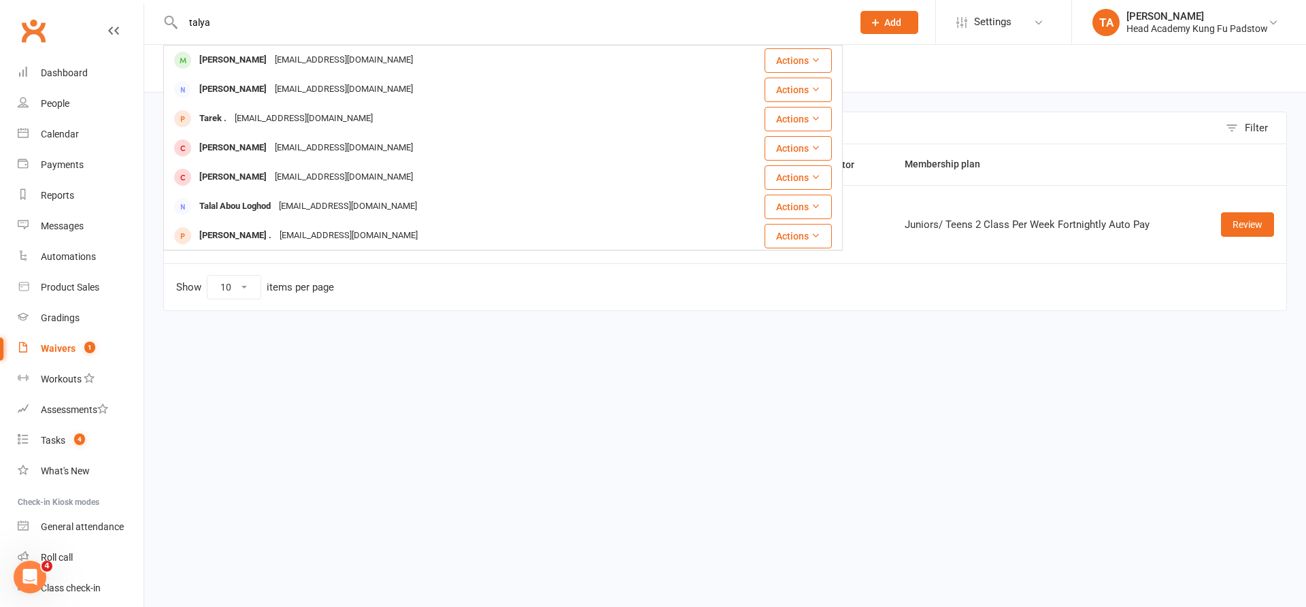
click at [334, 66] on div "[EMAIL_ADDRESS][DOMAIN_NAME]" at bounding box center [344, 60] width 146 height 20
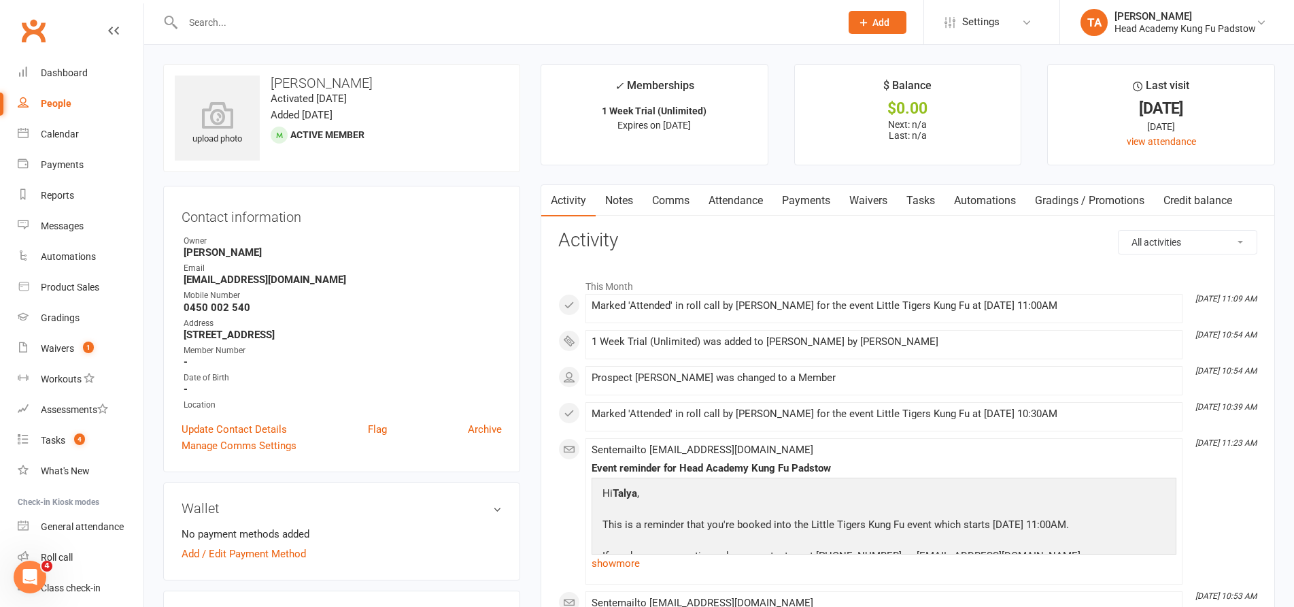
drag, startPoint x: 697, startPoint y: 223, endPoint x: 721, endPoint y: 220, distance: 24.0
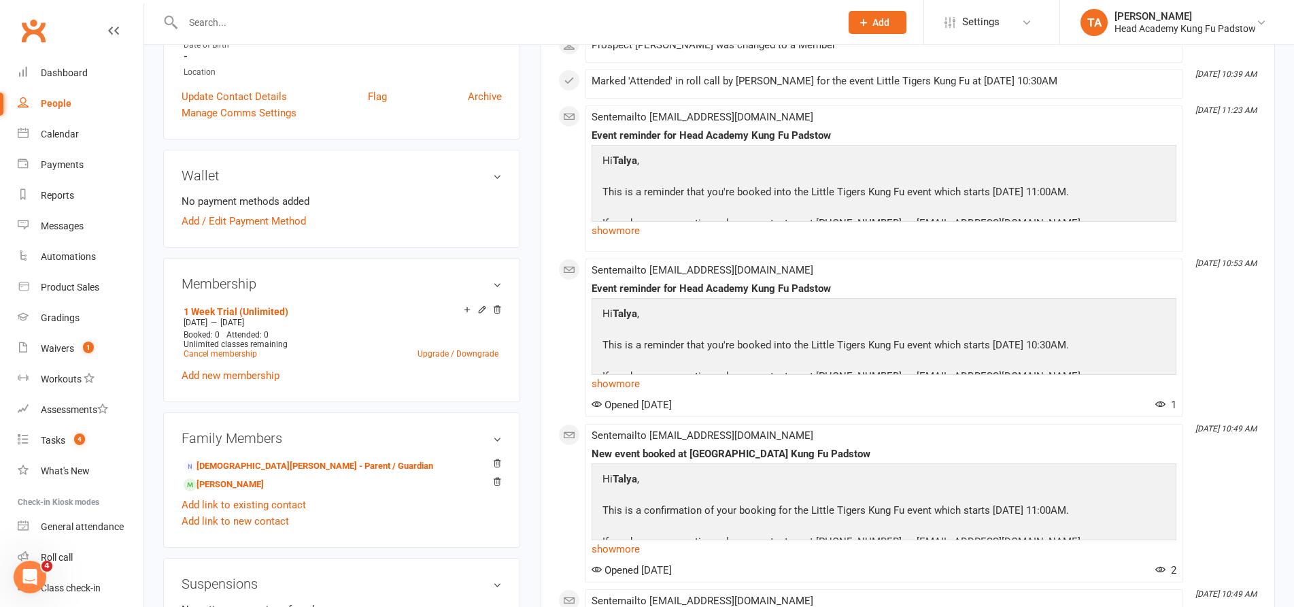
scroll to position [340, 0]
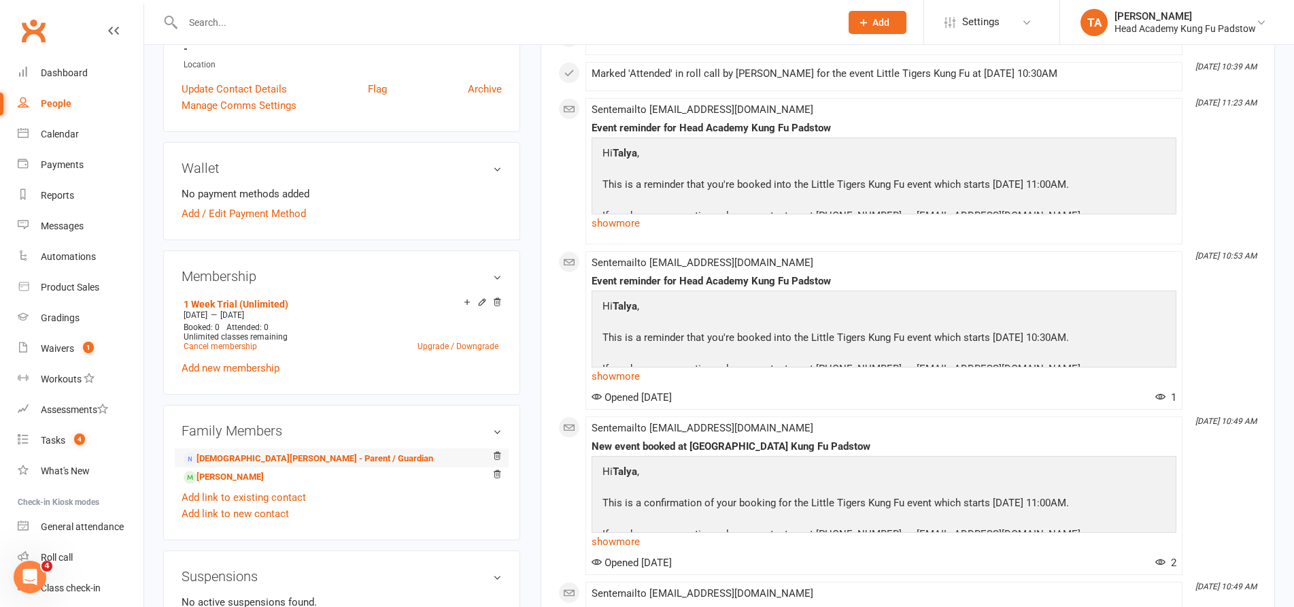
click at [316, 450] on li "[DEMOGRAPHIC_DATA][PERSON_NAME] - Parent / Guardian" at bounding box center [342, 457] width 320 height 19
click at [317, 458] on link "[DEMOGRAPHIC_DATA][PERSON_NAME] - Parent / Guardian" at bounding box center [309, 459] width 250 height 14
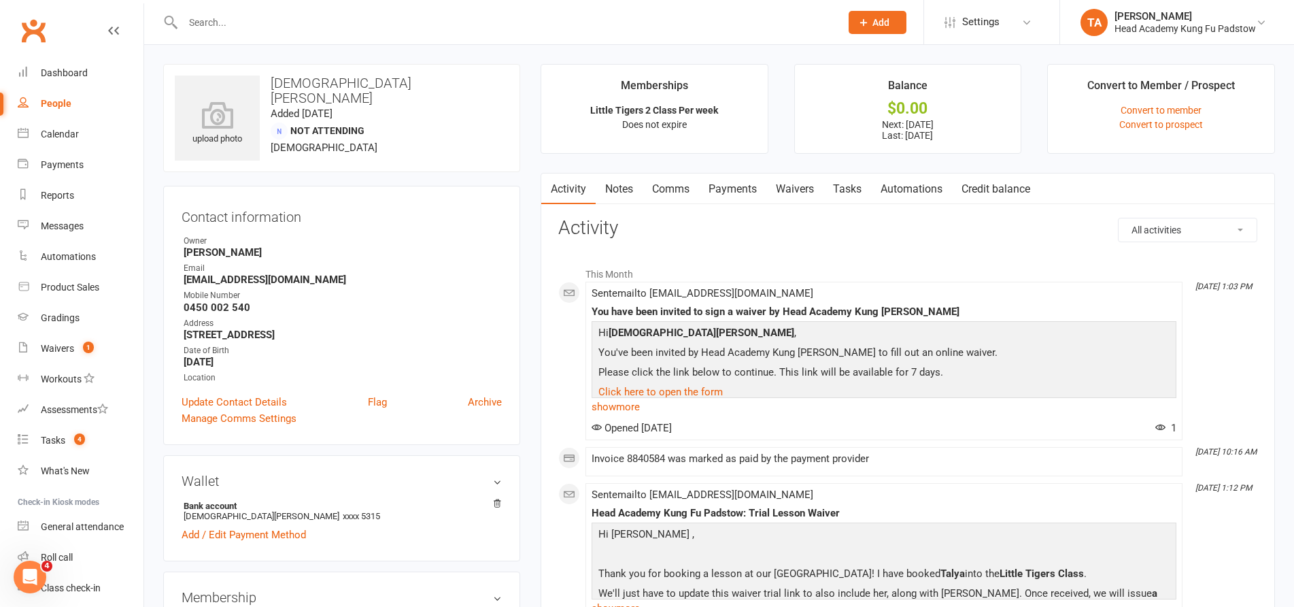
click at [803, 196] on link "Waivers" at bounding box center [794, 188] width 57 height 31
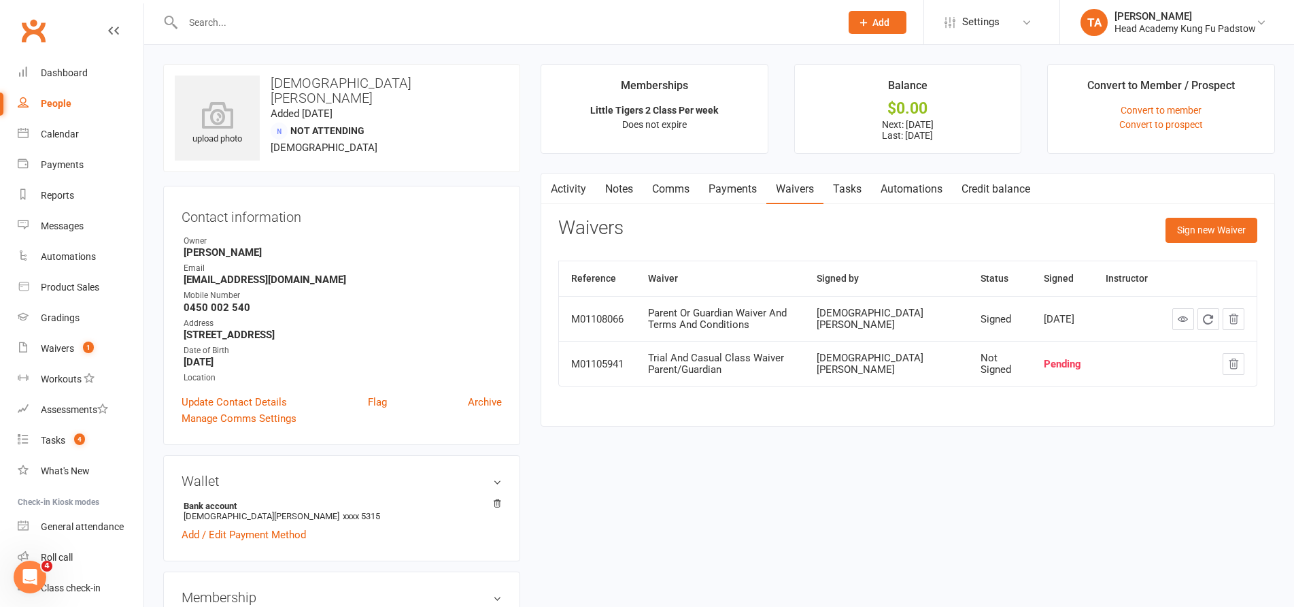
click at [456, 204] on div "Contact information Owner [PERSON_NAME] Email [EMAIL_ADDRESS][DOMAIN_NAME] Mobi…" at bounding box center [341, 315] width 357 height 259
click at [65, 135] on div "Calendar" at bounding box center [60, 134] width 38 height 11
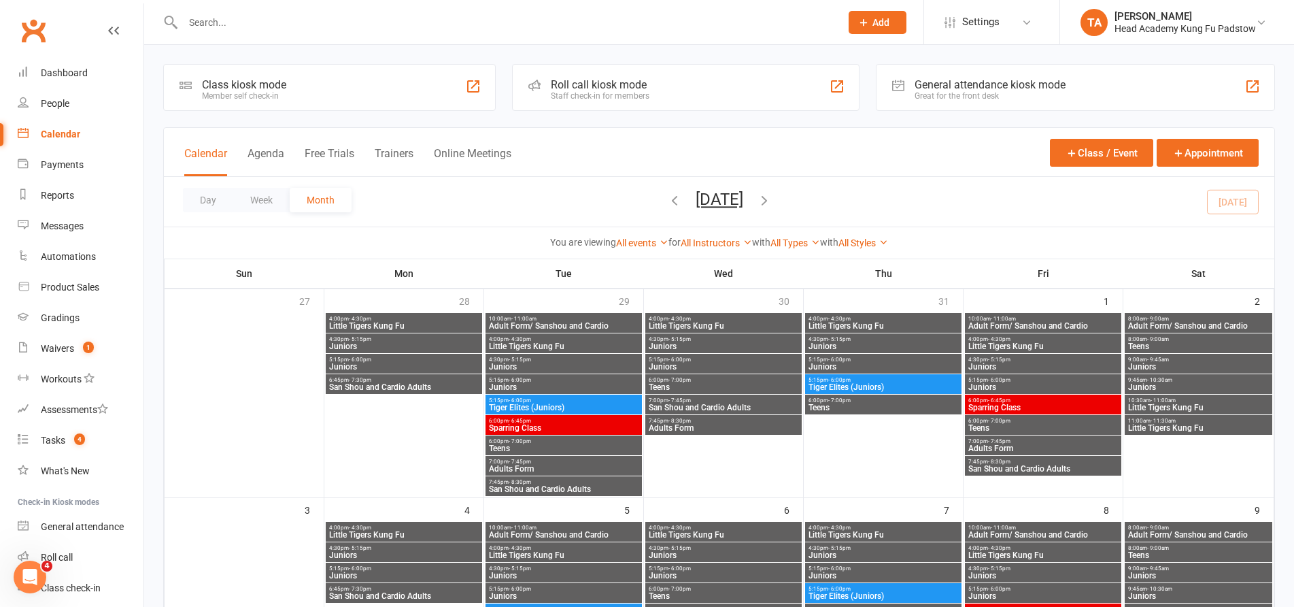
click at [636, 98] on div "Staff check-in for members" at bounding box center [600, 96] width 99 height 10
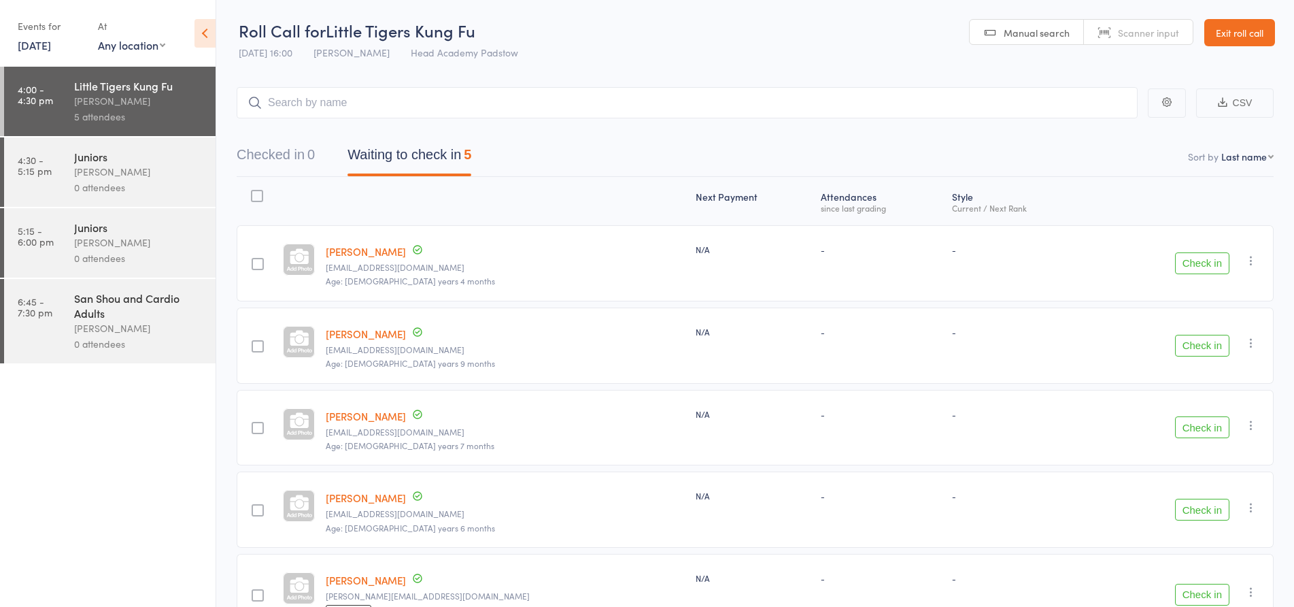
click at [37, 40] on link "11 Aug, 2025" at bounding box center [34, 44] width 33 height 15
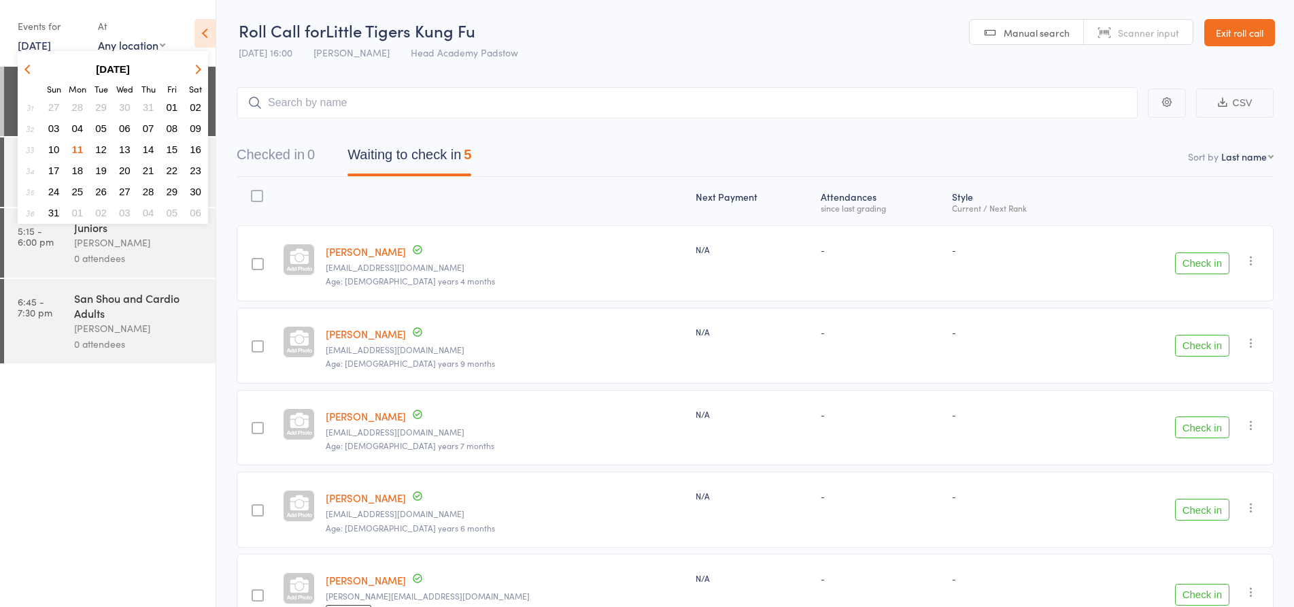
click at [194, 133] on span "09" at bounding box center [196, 128] width 12 height 12
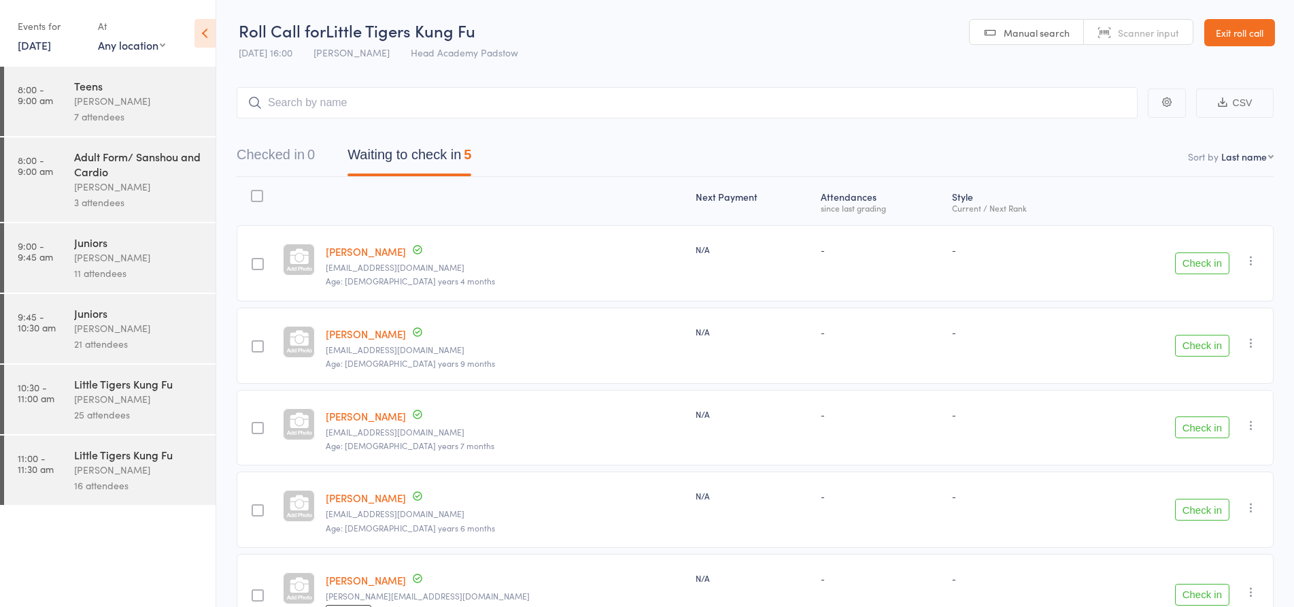
click at [147, 471] on div "[PERSON_NAME]" at bounding box center [139, 470] width 130 height 16
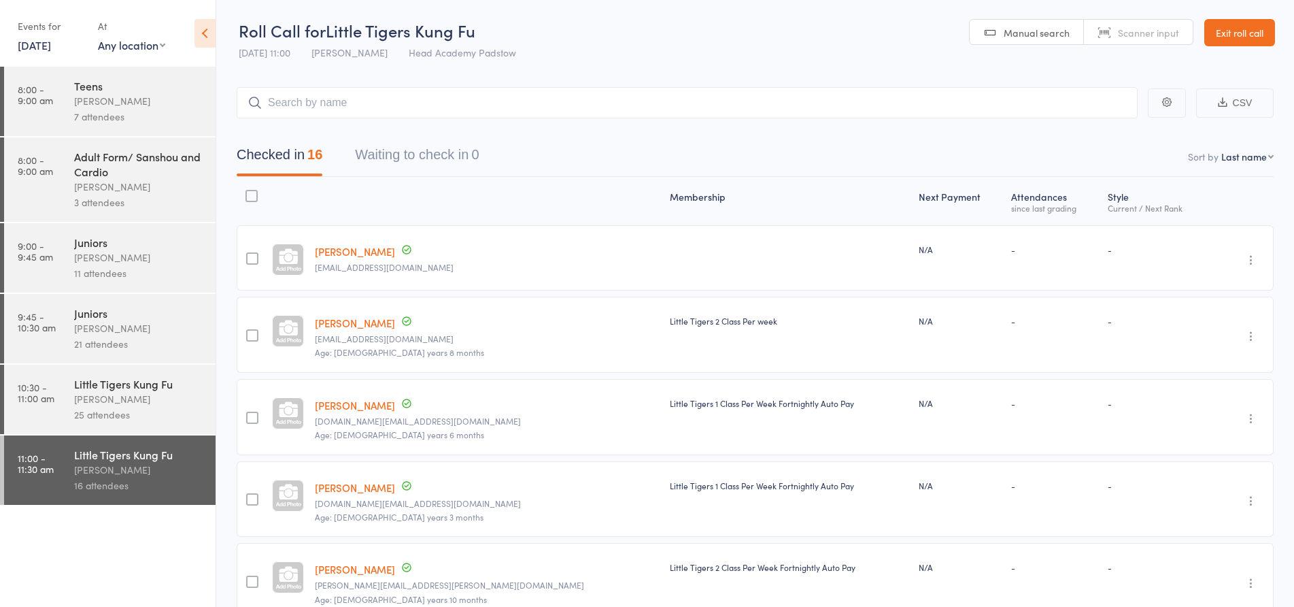
click at [532, 54] on header "Roll Call for Little Tigers Kung Fu 09 Aug 11:00 James Agius Head Academy Padst…" at bounding box center [755, 33] width 1078 height 67
click at [1255, 38] on link "Exit roll call" at bounding box center [1239, 32] width 71 height 27
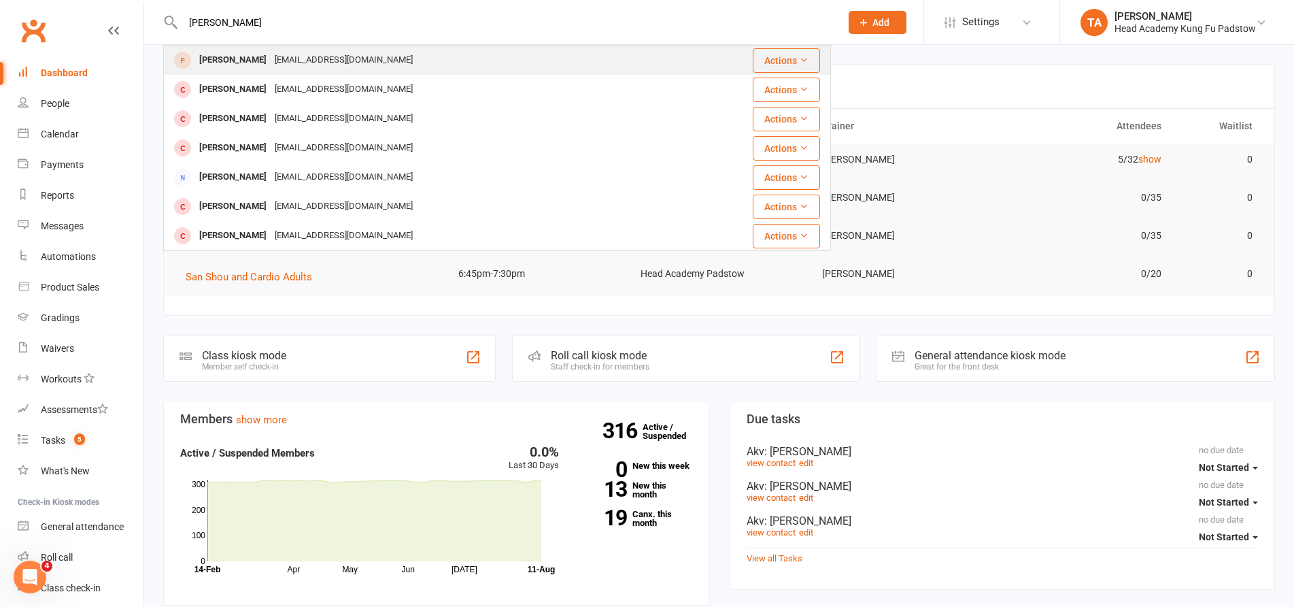
type input "abbas"
click at [305, 63] on div "abbasrana72@hotmail.com" at bounding box center [344, 60] width 146 height 20
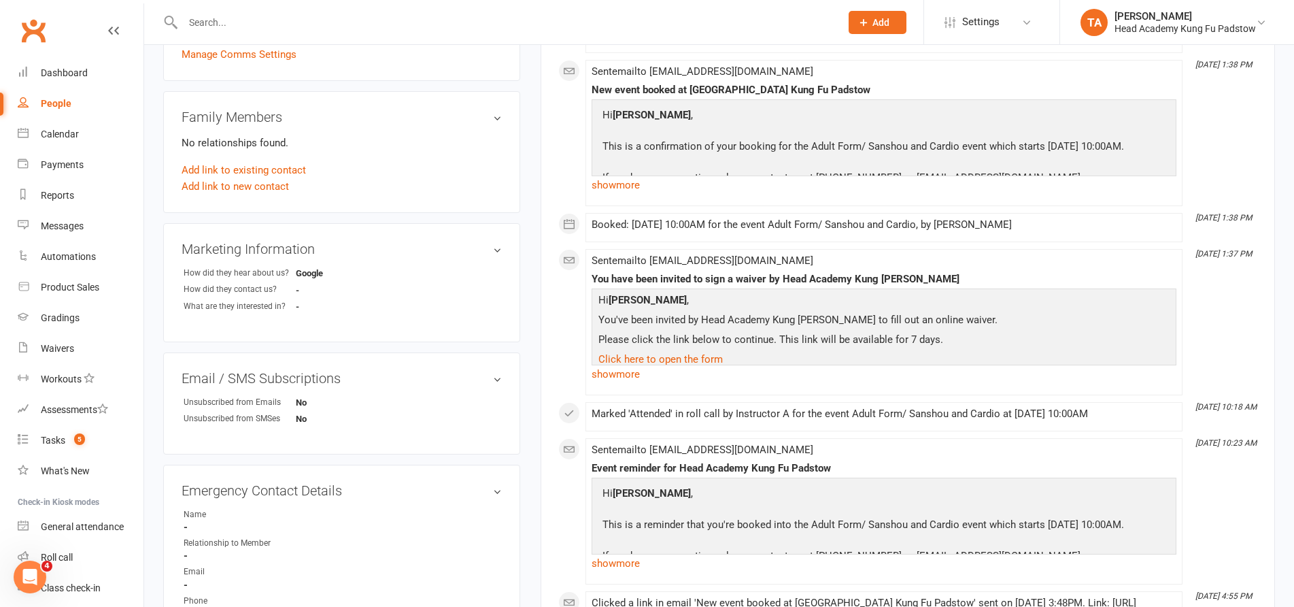
scroll to position [340, 0]
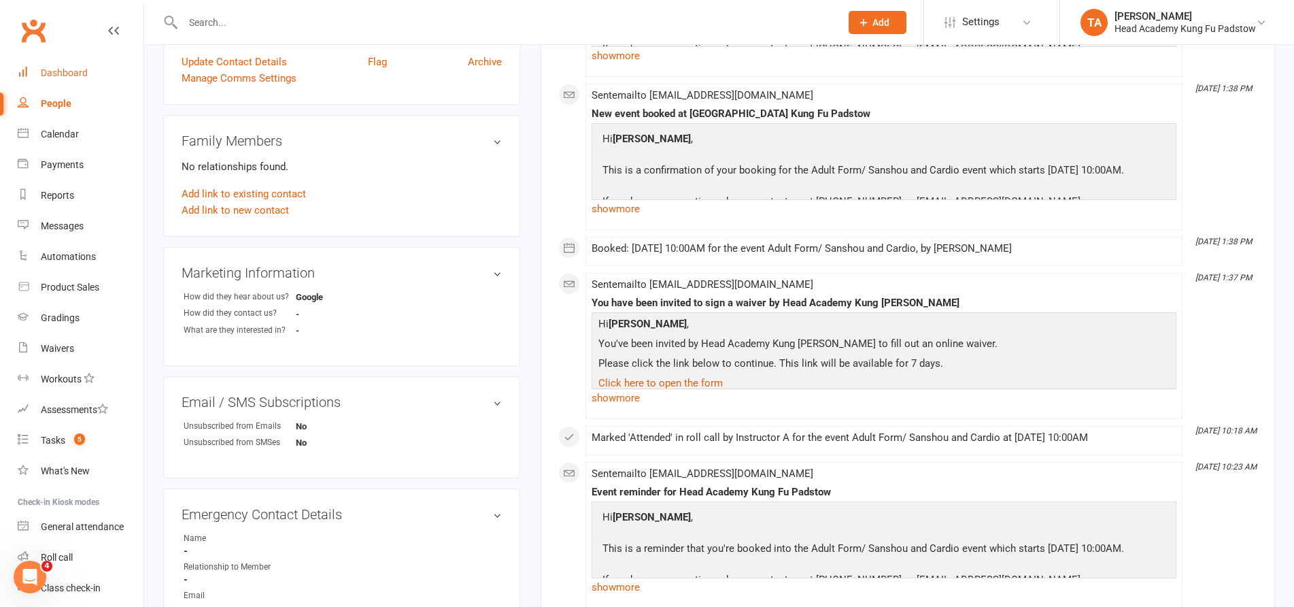
click at [82, 71] on div "Dashboard" at bounding box center [64, 72] width 47 height 11
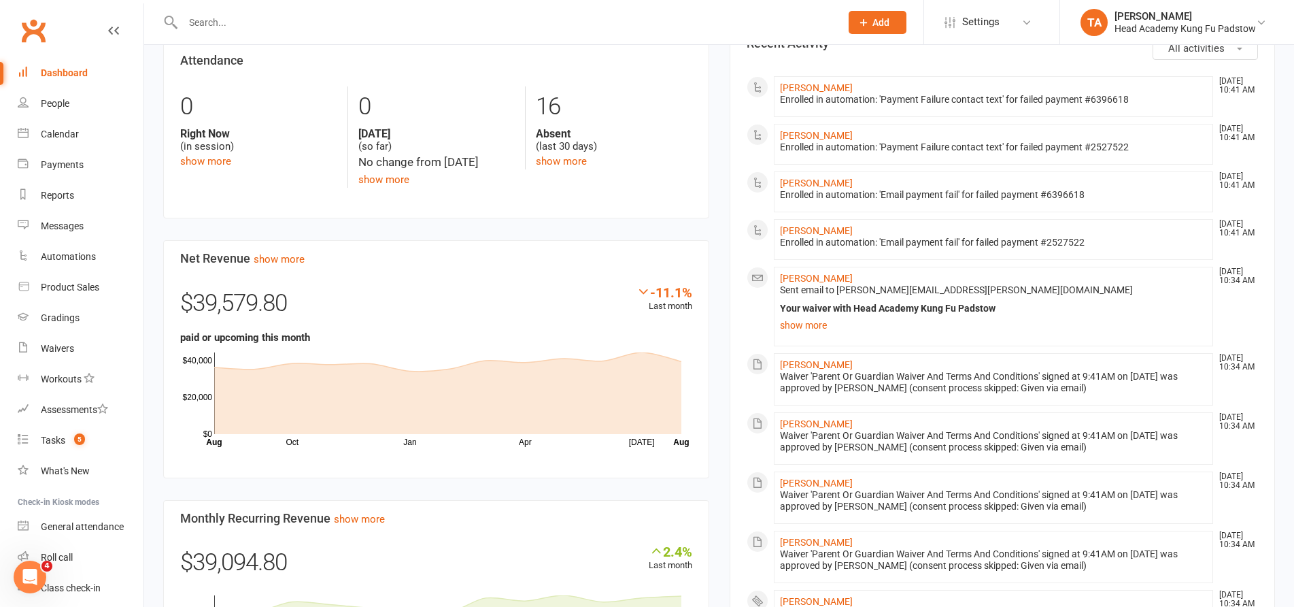
scroll to position [544, 0]
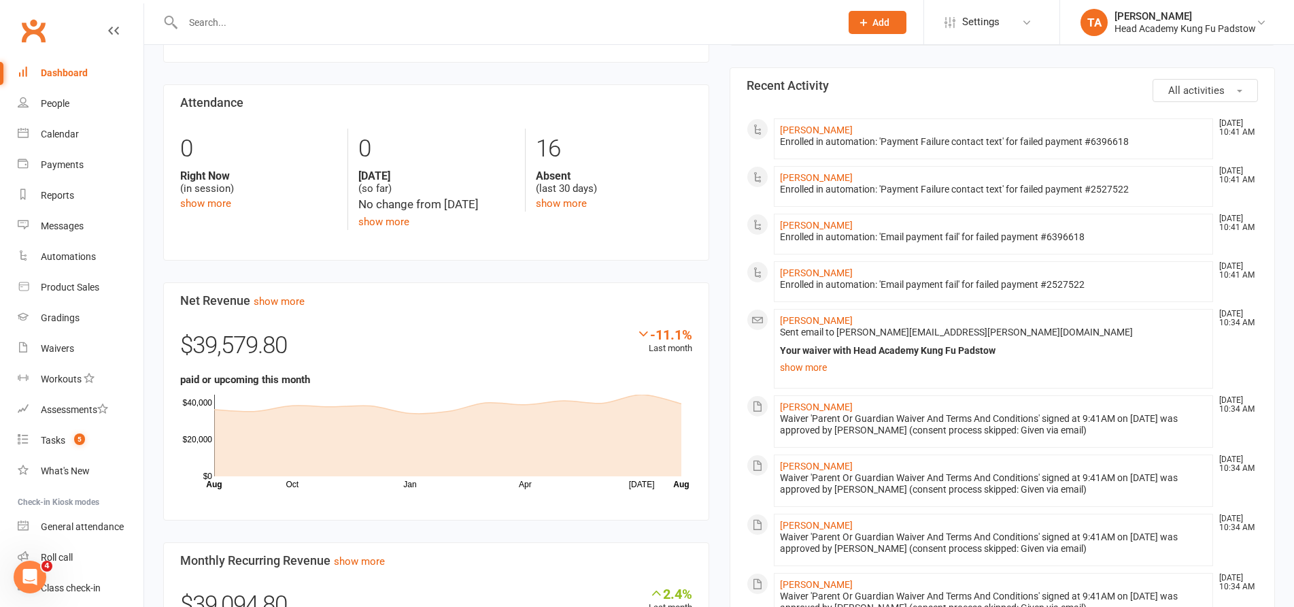
click at [489, 335] on div "$39,579.80" at bounding box center [436, 348] width 512 height 45
click at [439, 348] on div "$39,579.80" at bounding box center [436, 348] width 512 height 45
click at [74, 316] on div "Gradings" at bounding box center [60, 317] width 39 height 11
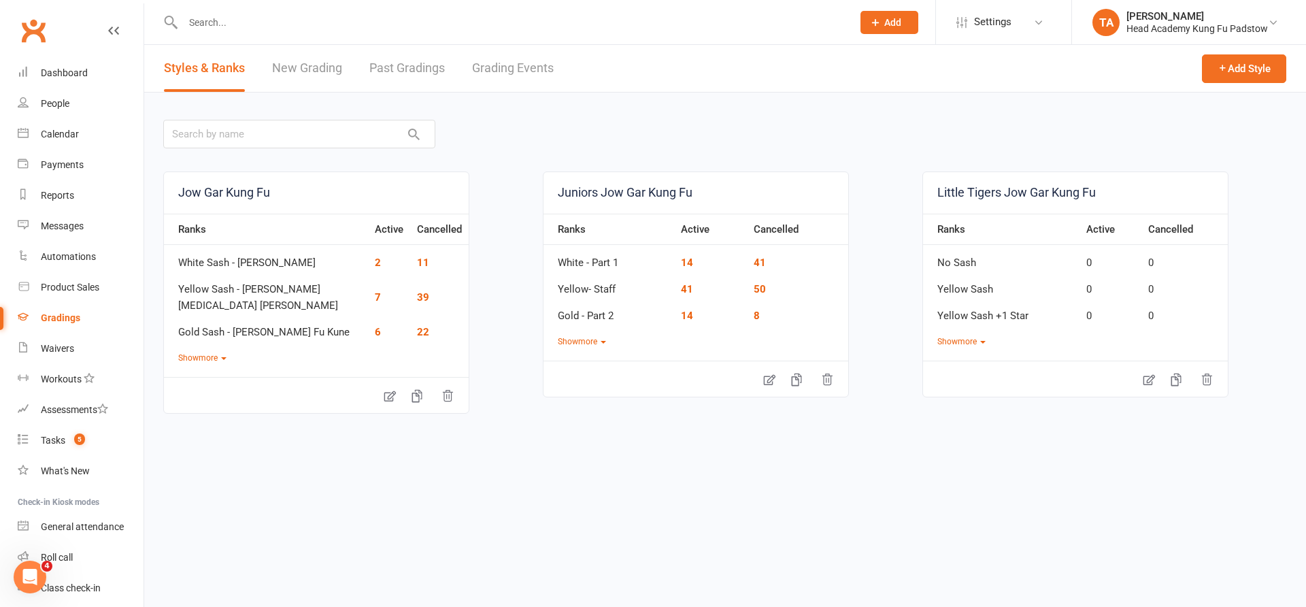
click at [541, 63] on link "Grading Events" at bounding box center [513, 68] width 82 height 47
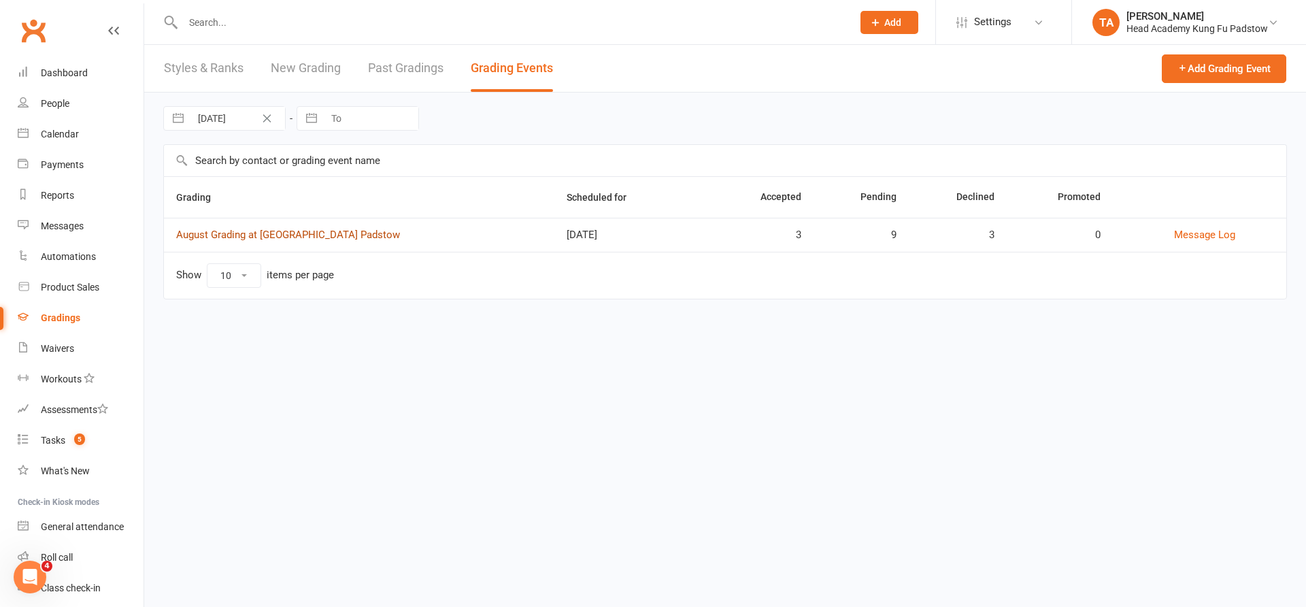
click at [312, 229] on link "August Grading at Head Academy Padstow" at bounding box center [288, 235] width 224 height 12
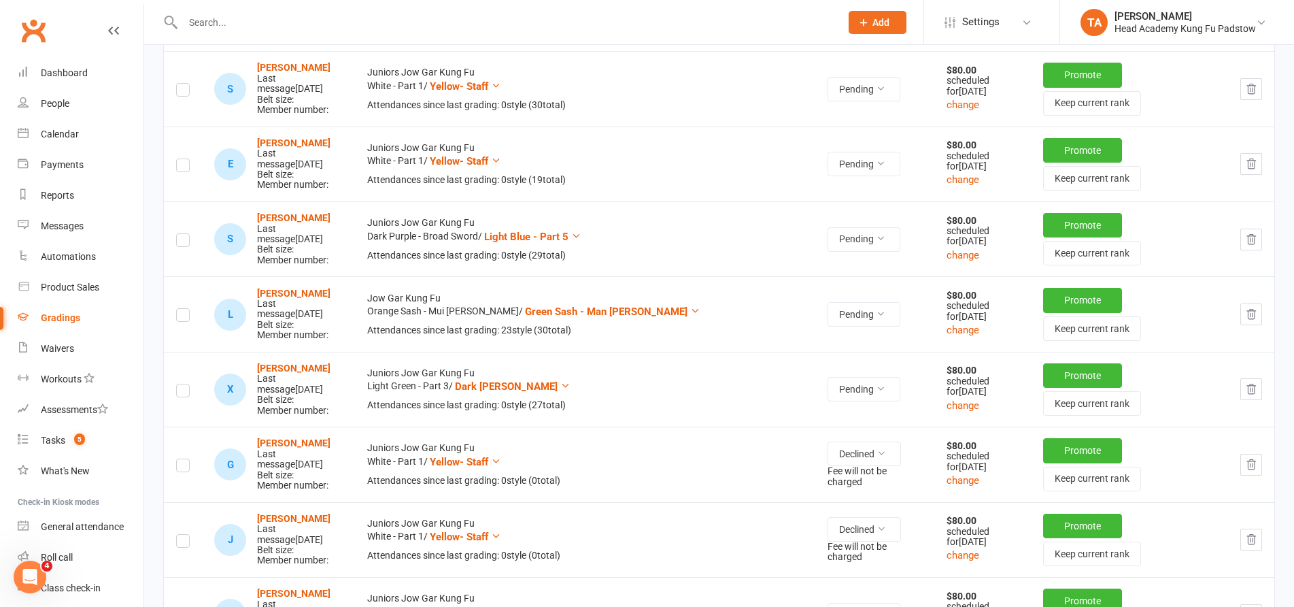
scroll to position [466, 0]
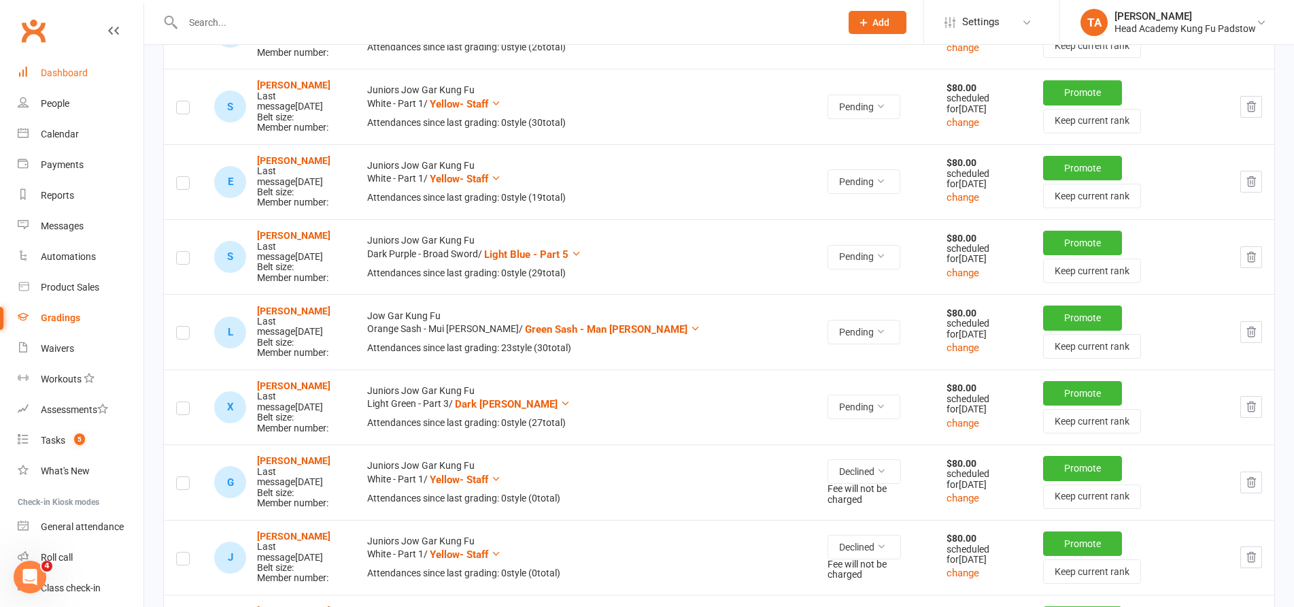
click at [49, 72] on div "Dashboard" at bounding box center [64, 72] width 47 height 11
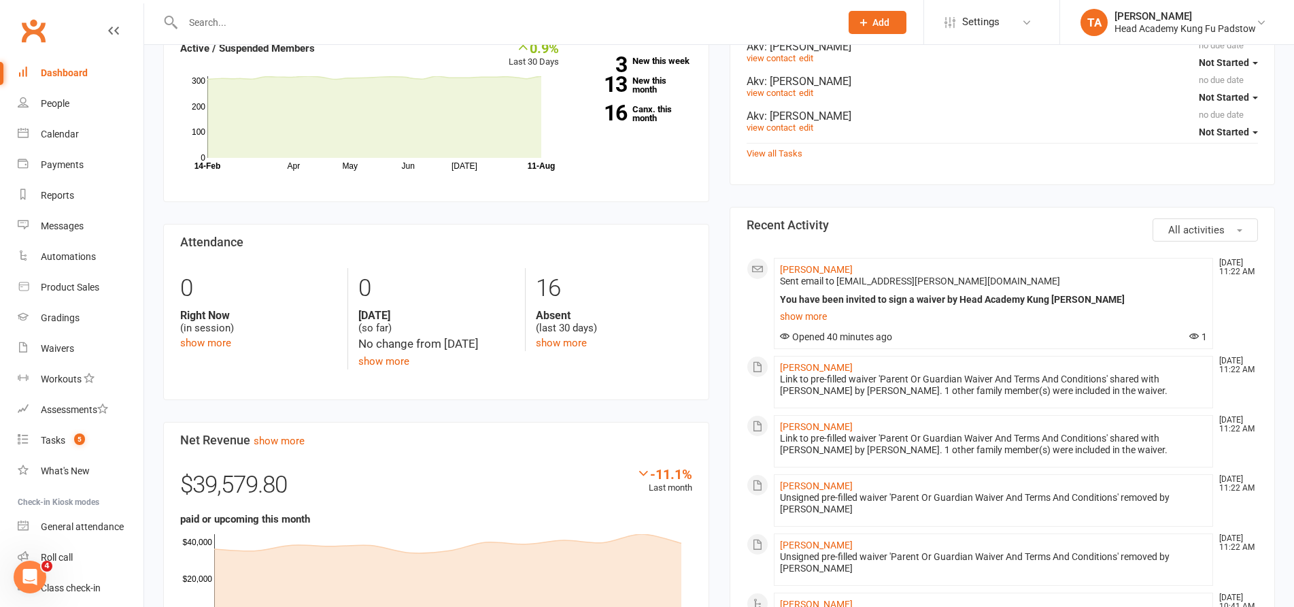
scroll to position [340, 0]
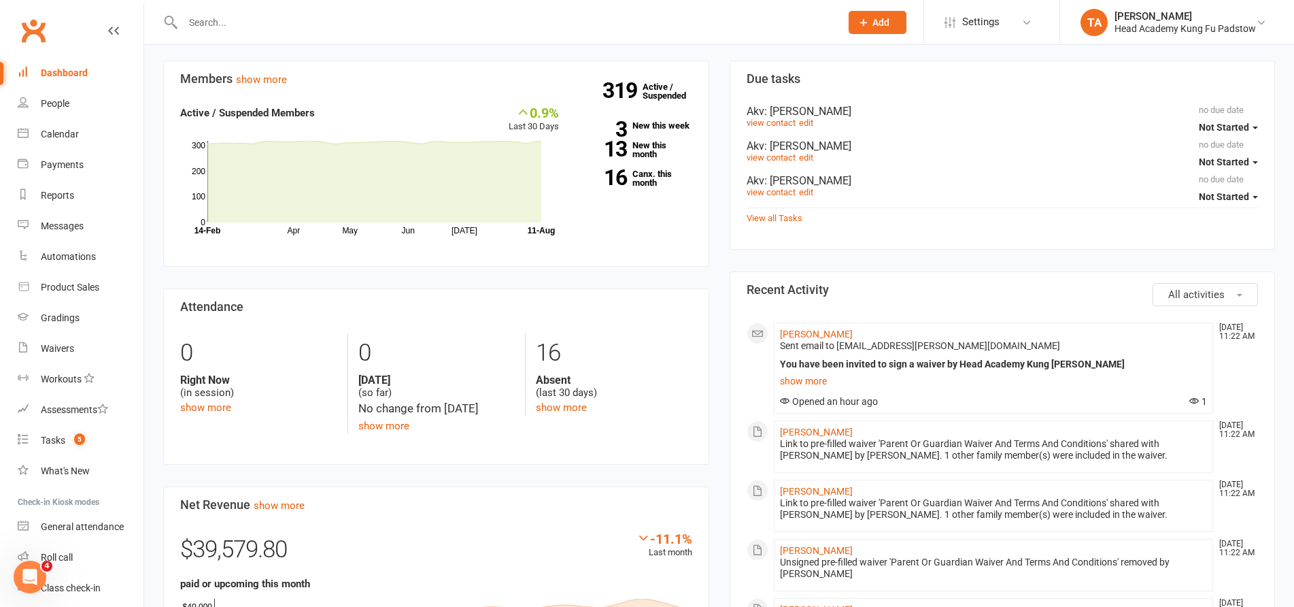
click at [698, 322] on section "Attendance 0 Right Now (in session) show more 0 Today (so far) No change from y…" at bounding box center [436, 376] width 546 height 176
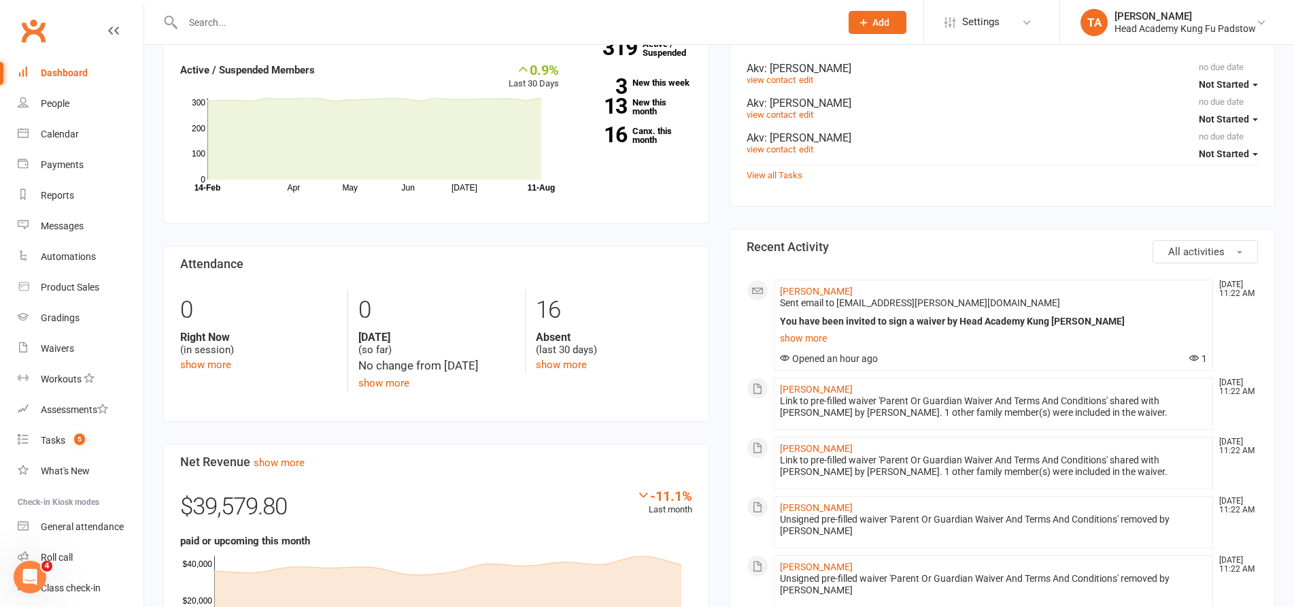
scroll to position [408, 0]
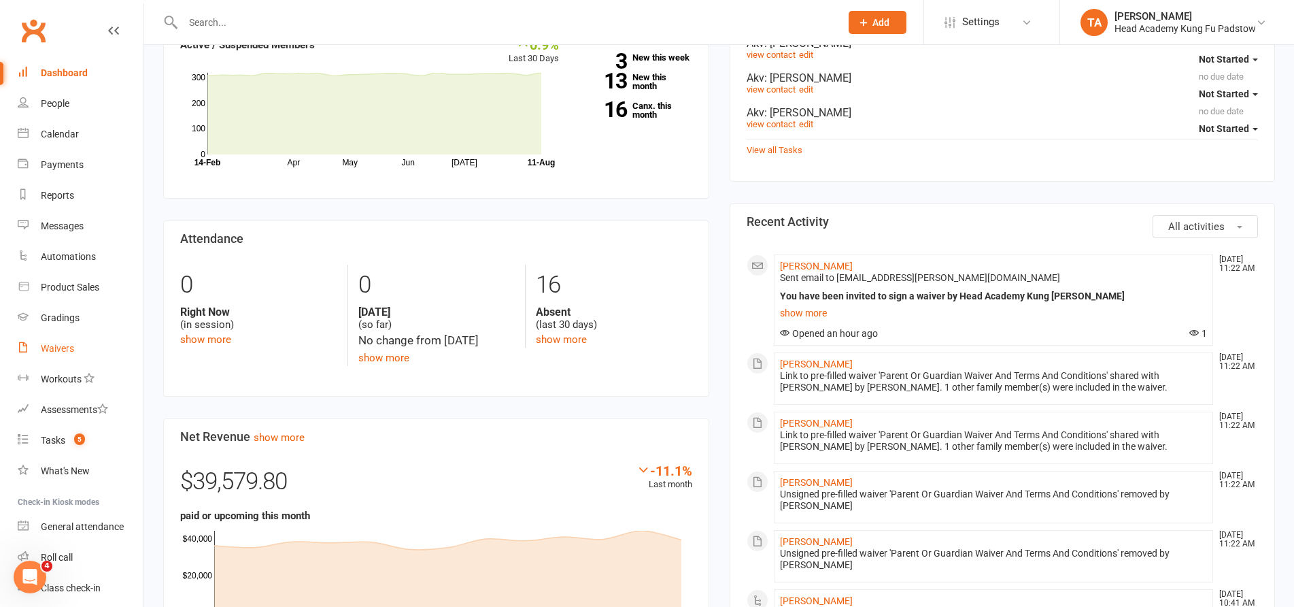
click at [82, 348] on link "Waivers" at bounding box center [81, 348] width 126 height 31
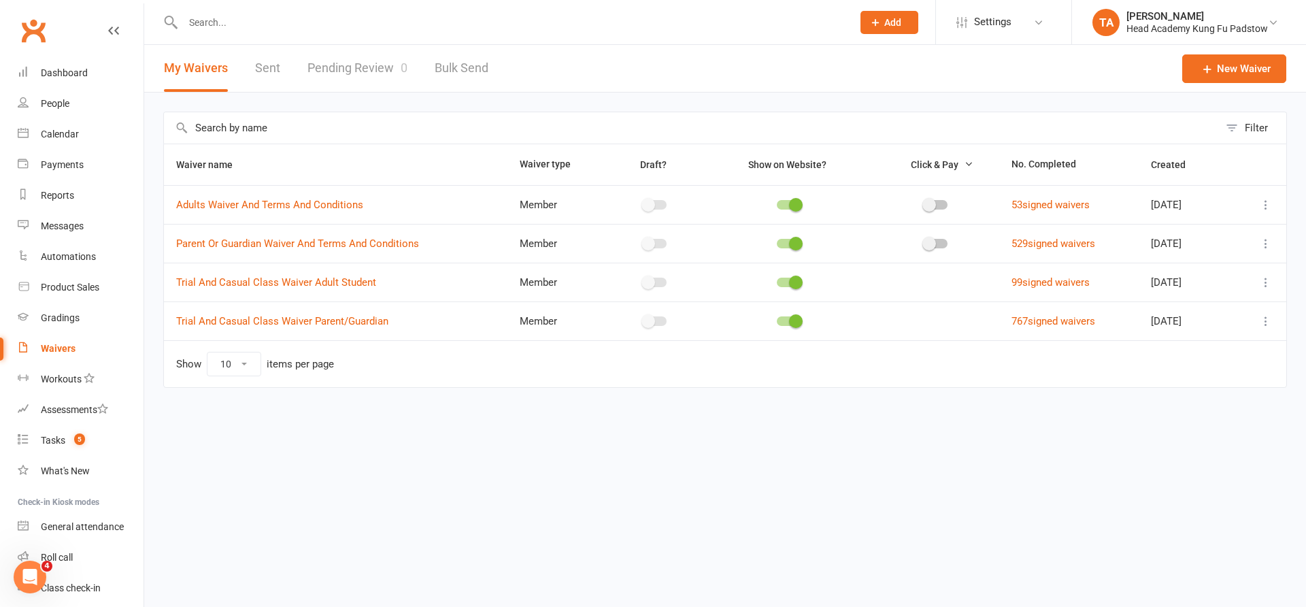
click at [360, 68] on link "Pending Review 0" at bounding box center [357, 68] width 100 height 47
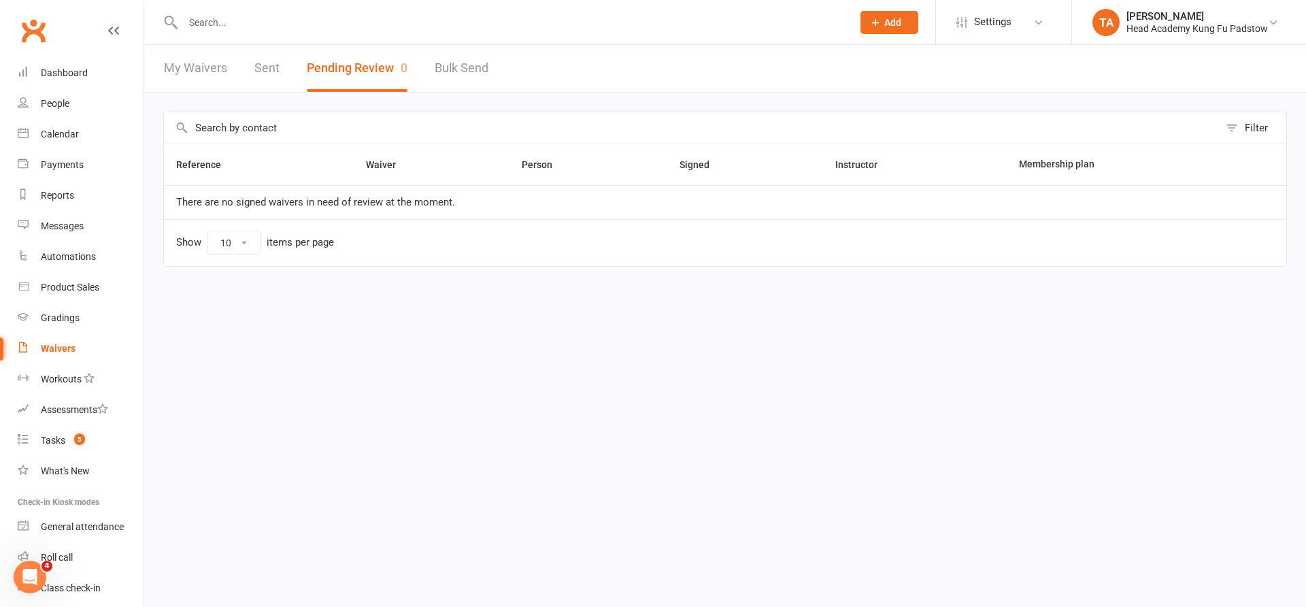
click at [194, 74] on link "My Waivers" at bounding box center [195, 68] width 63 height 47
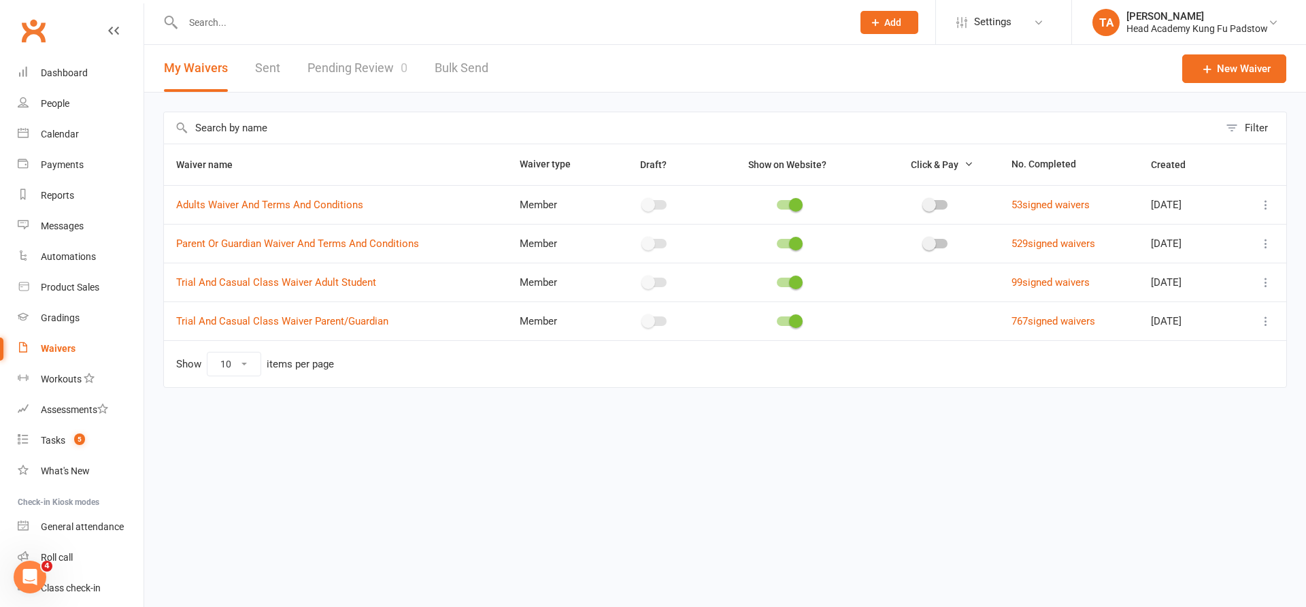
click at [823, 445] on html "Prospect Member Non-attending contact Class / event Appointment Grading event T…" at bounding box center [653, 222] width 1306 height 445
